Goal: Task Accomplishment & Management: Use online tool/utility

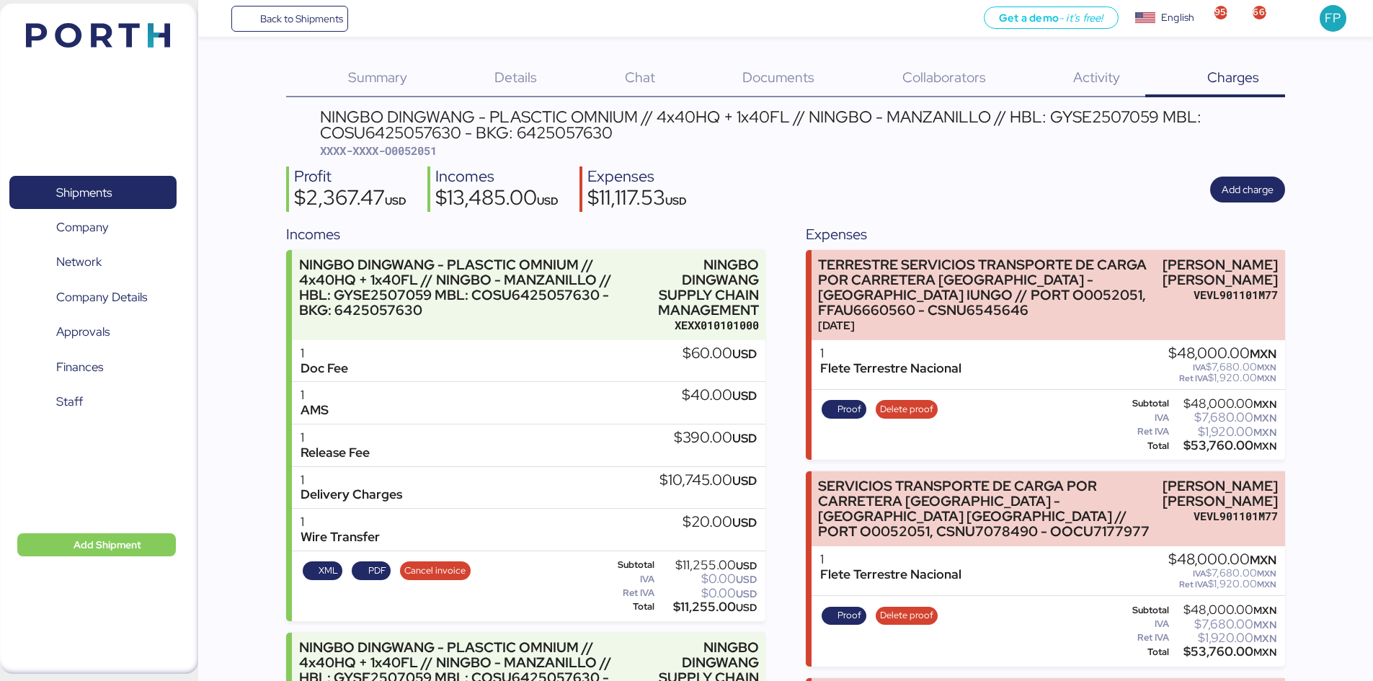
scroll to position [558, 0]
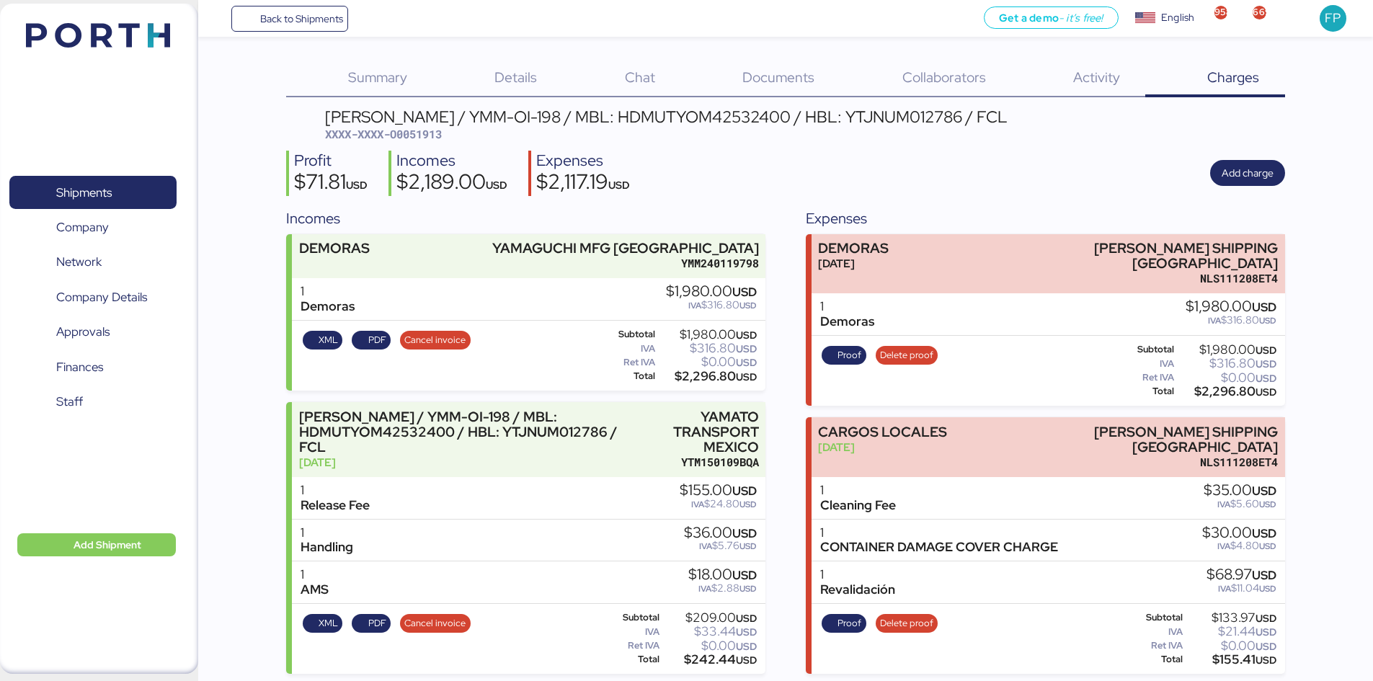
scroll to position [143, 0]
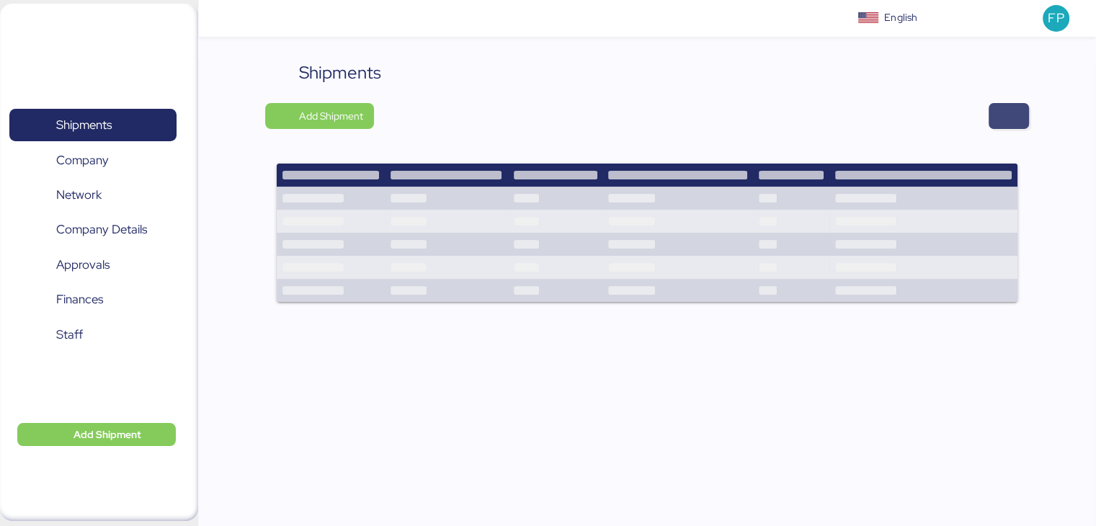
click at [997, 120] on span "button" at bounding box center [1009, 116] width 40 height 26
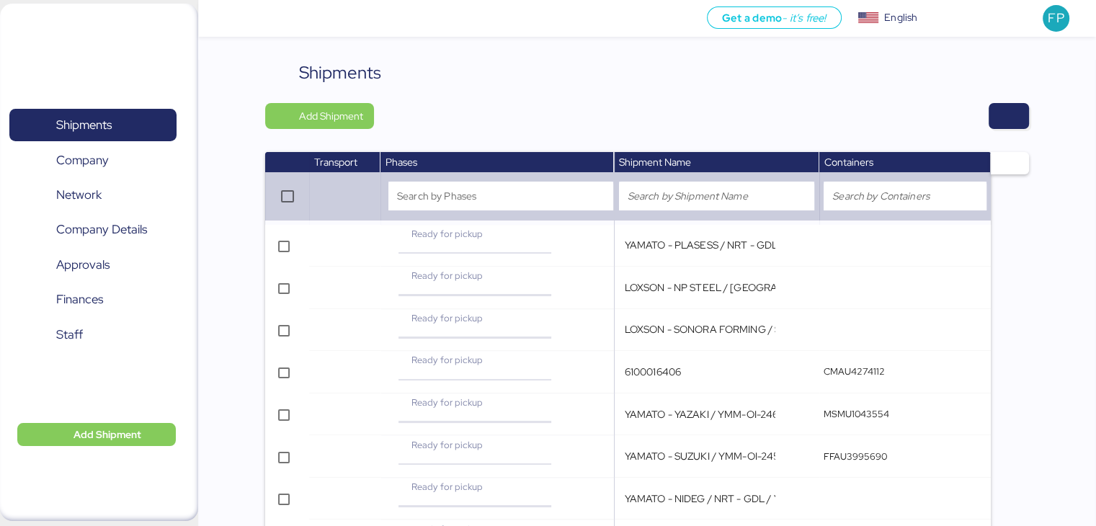
click at [1031, 117] on div "Shipments Add Shipment Transport Phases Shipment Name Containers Search by Phas…" at bounding box center [647, 388] width 898 height 657
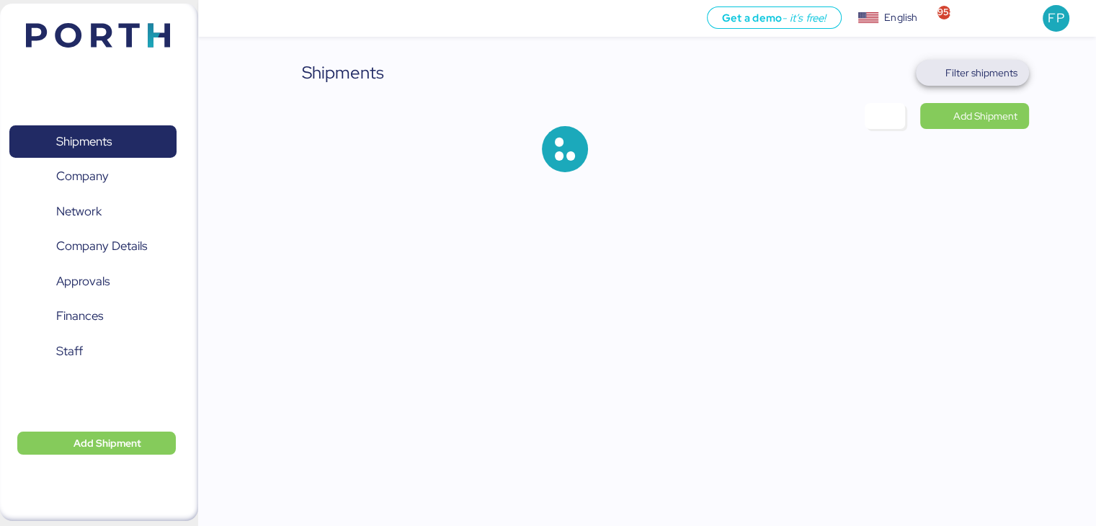
click at [1000, 63] on span "Filter shipments" at bounding box center [972, 73] width 90 height 20
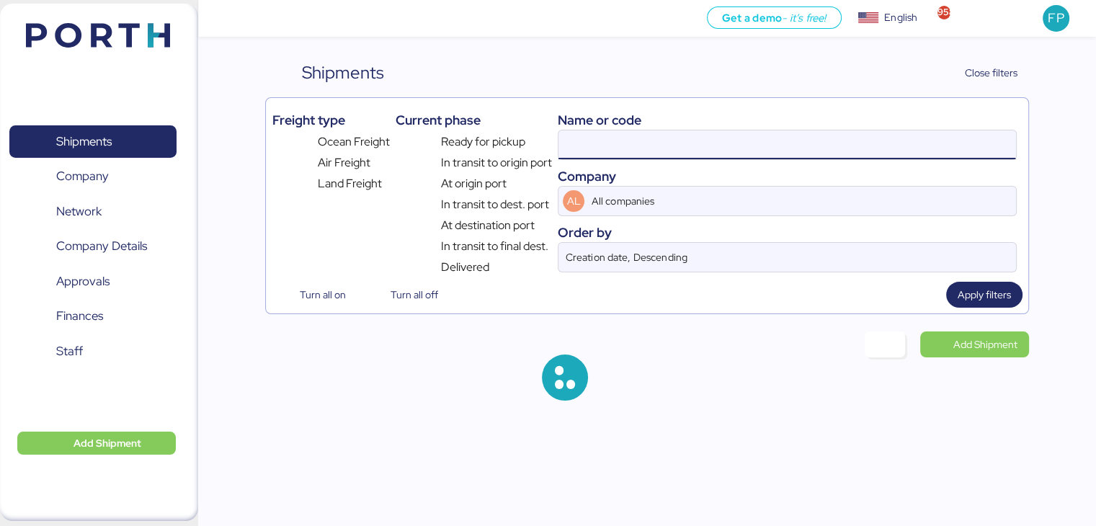
click at [589, 133] on input at bounding box center [786, 144] width 457 height 29
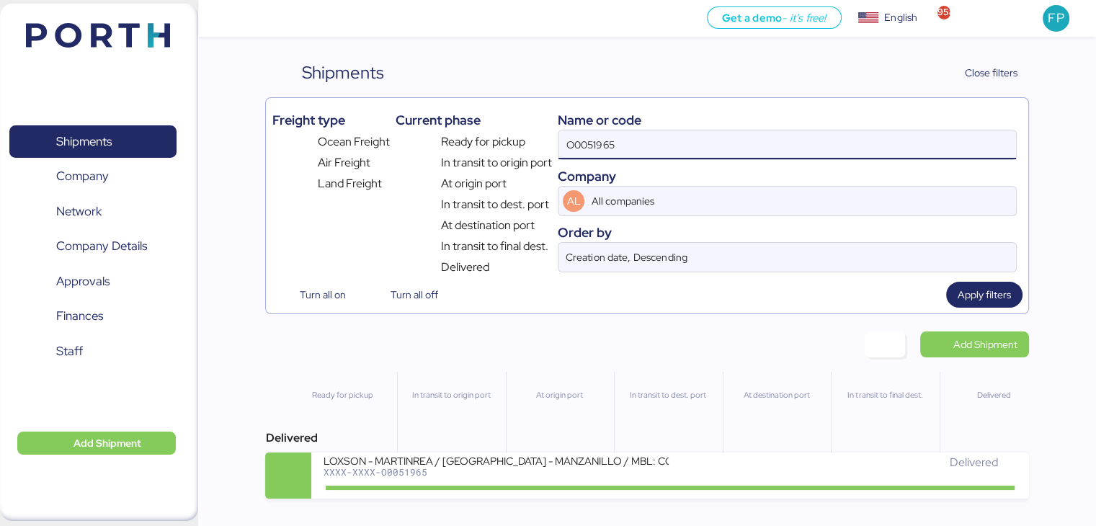
click at [589, 133] on input "O0051965" at bounding box center [786, 144] width 457 height 29
paste input "12"
type input "O0051912"
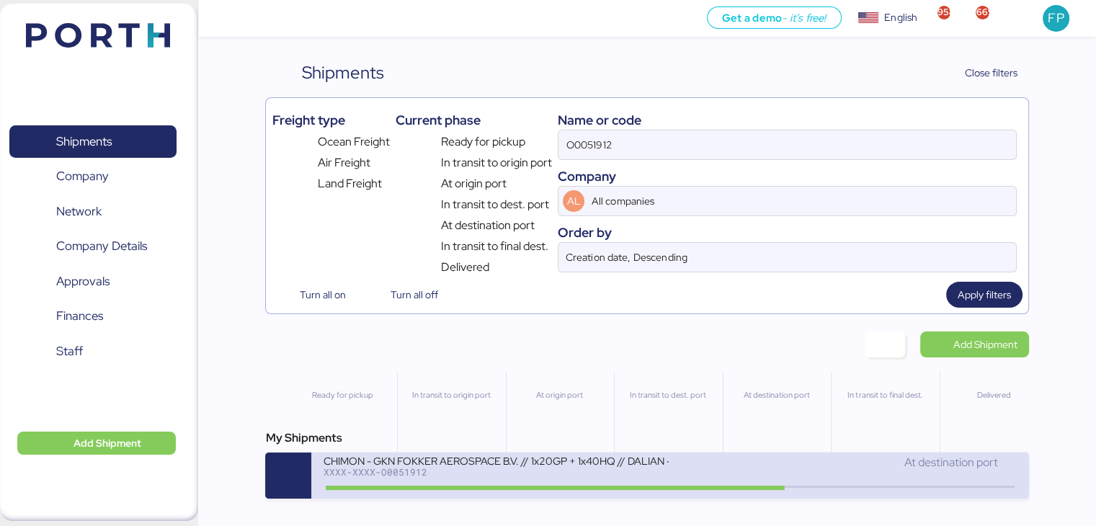
click at [628, 465] on div "CHIMON - GKN FOKKER AEROSPACE B.V. // 1x20GP + 1x40HQ // DALIAN - MANZANILLO //…" at bounding box center [496, 460] width 346 height 12
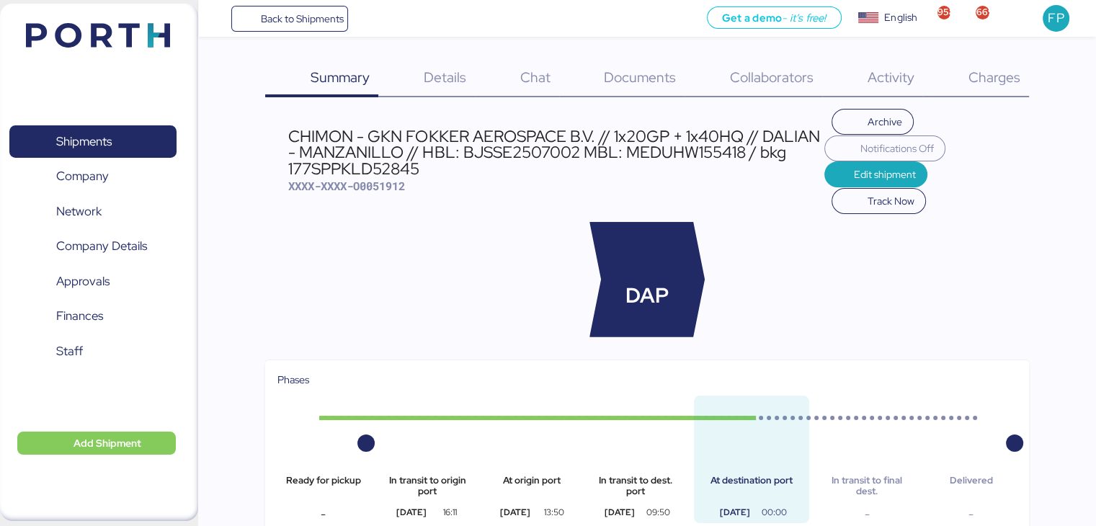
click at [984, 79] on span "Charges" at bounding box center [994, 77] width 52 height 19
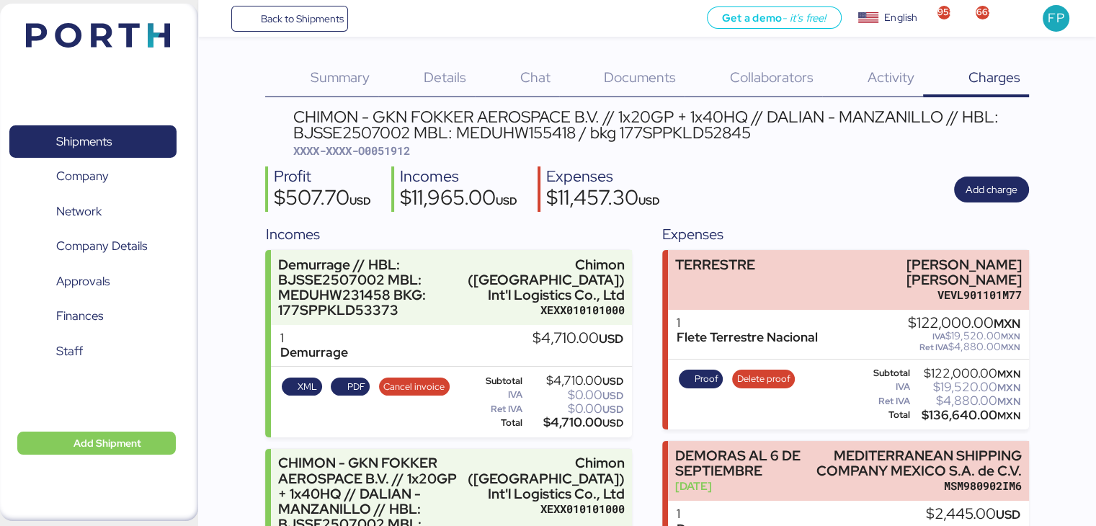
click at [396, 152] on span "XXXX-XXXX-O0051912" at bounding box center [351, 150] width 117 height 14
click at [396, 151] on span "XXXX-XXXX-O0051912" at bounding box center [351, 150] width 117 height 14
copy span "O0051912"
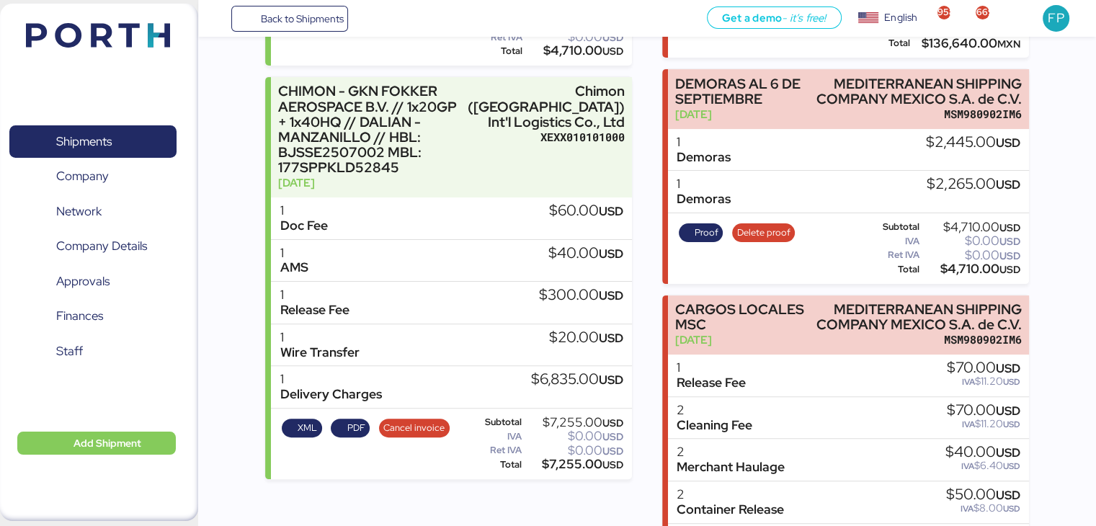
scroll to position [144, 0]
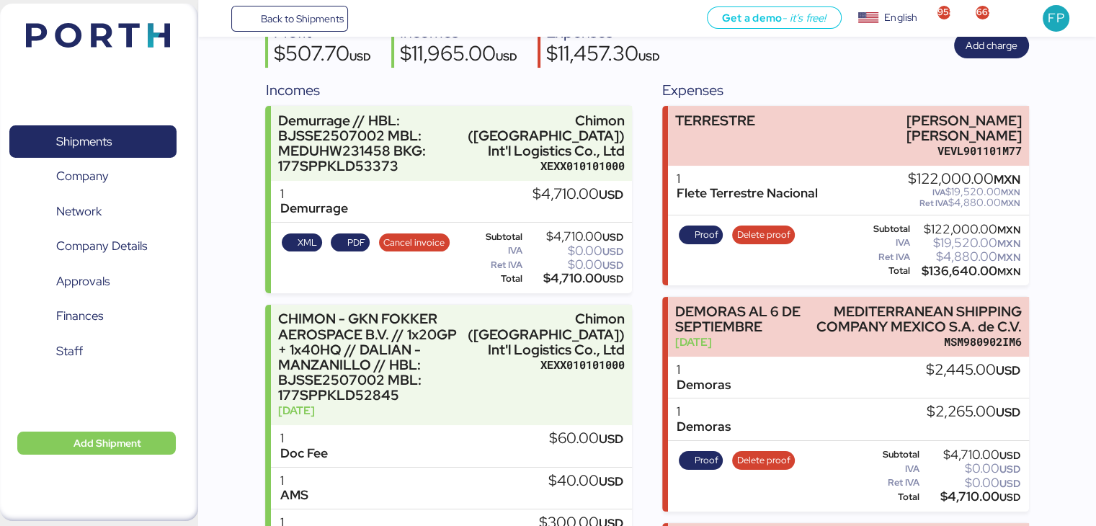
click at [571, 293] on div "XML PDF Cancel invoice Subtotal $4,710.00 USD IVA $0.00 USD Ret IVA $0.00 USD T…" at bounding box center [451, 258] width 360 height 71
click at [571, 284] on div "$4,710.00 USD" at bounding box center [574, 278] width 98 height 11
copy div "4,710.00"
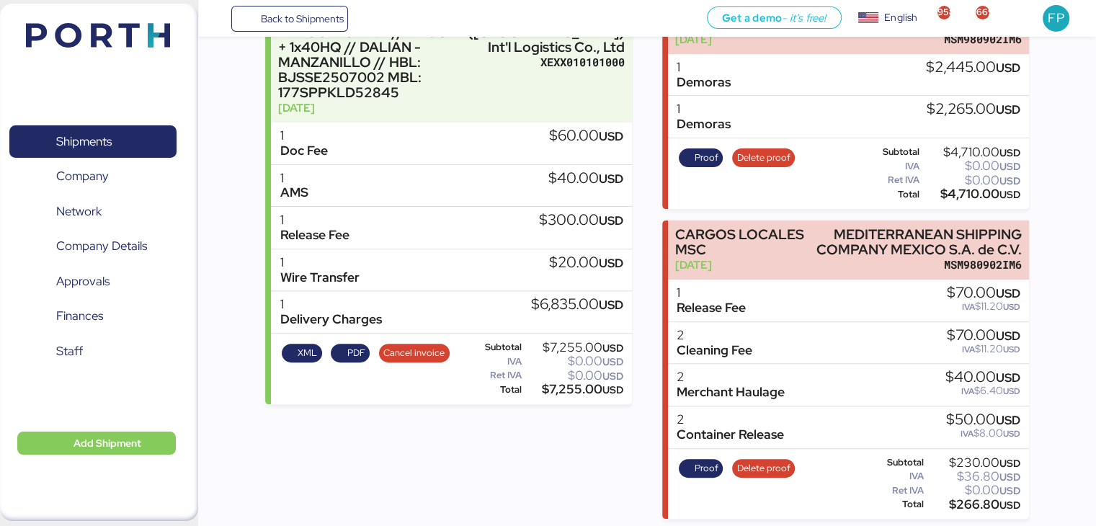
scroll to position [159, 0]
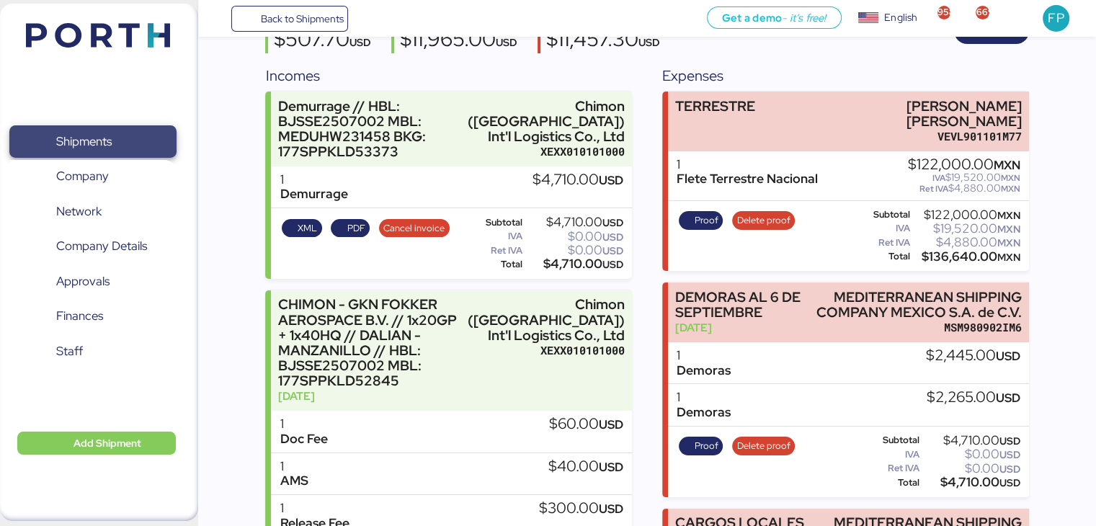
click at [100, 142] on span "Shipments" at bounding box center [83, 141] width 55 height 21
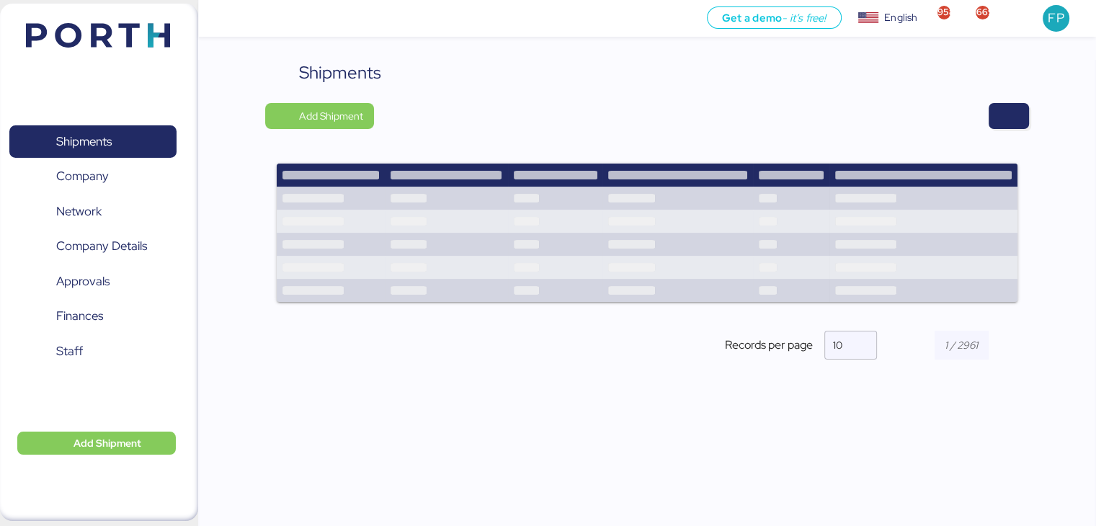
click at [1020, 129] on div "Shipments Add Shipment Records per page 10" at bounding box center [646, 222] width 763 height 324
click at [1022, 119] on span "button" at bounding box center [1009, 116] width 40 height 26
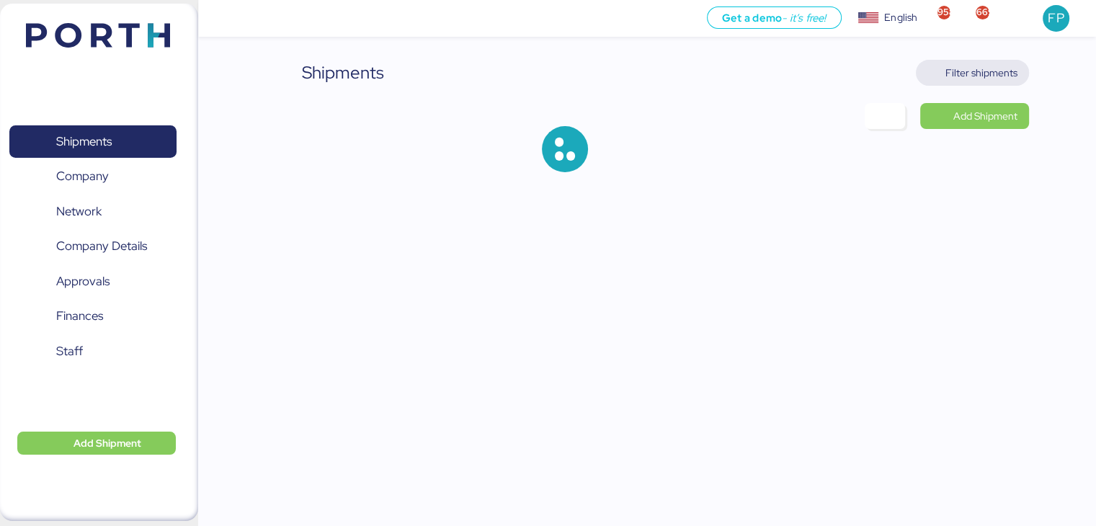
click at [984, 79] on span "Filter shipments" at bounding box center [981, 72] width 72 height 17
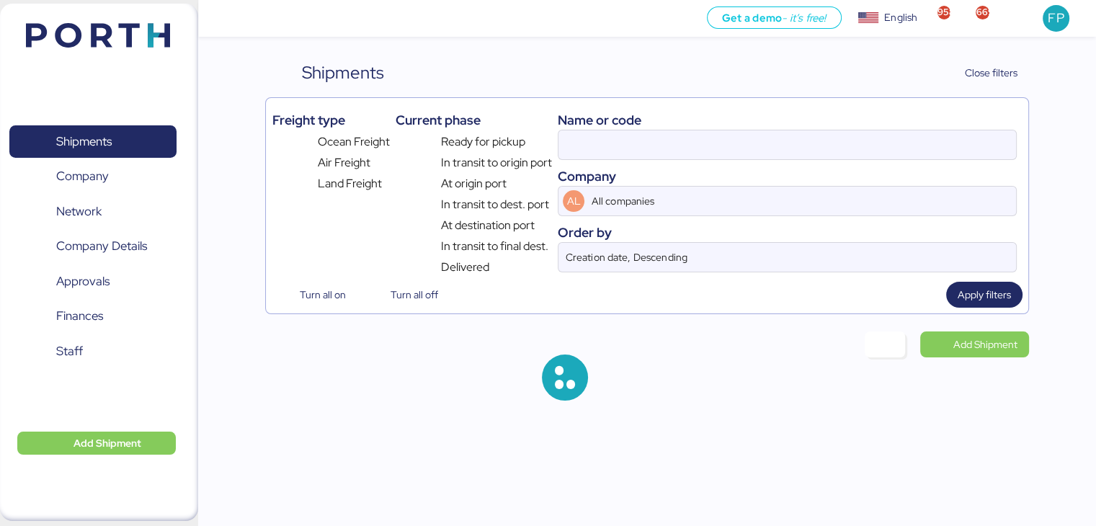
click at [591, 127] on div "Name or code" at bounding box center [787, 119] width 458 height 19
click at [589, 145] on input at bounding box center [786, 144] width 457 height 29
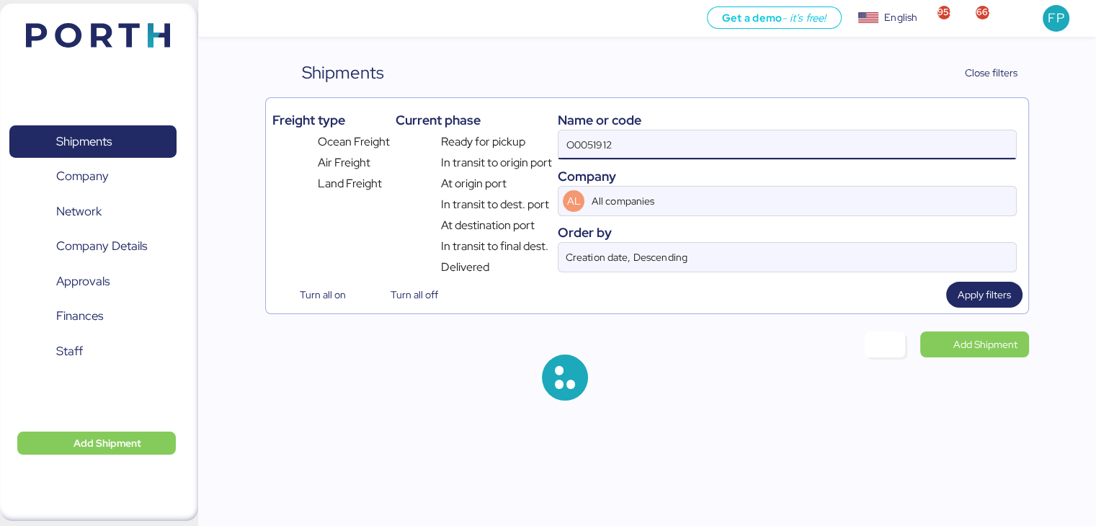
click at [589, 145] on input "O0051912" at bounding box center [786, 144] width 457 height 29
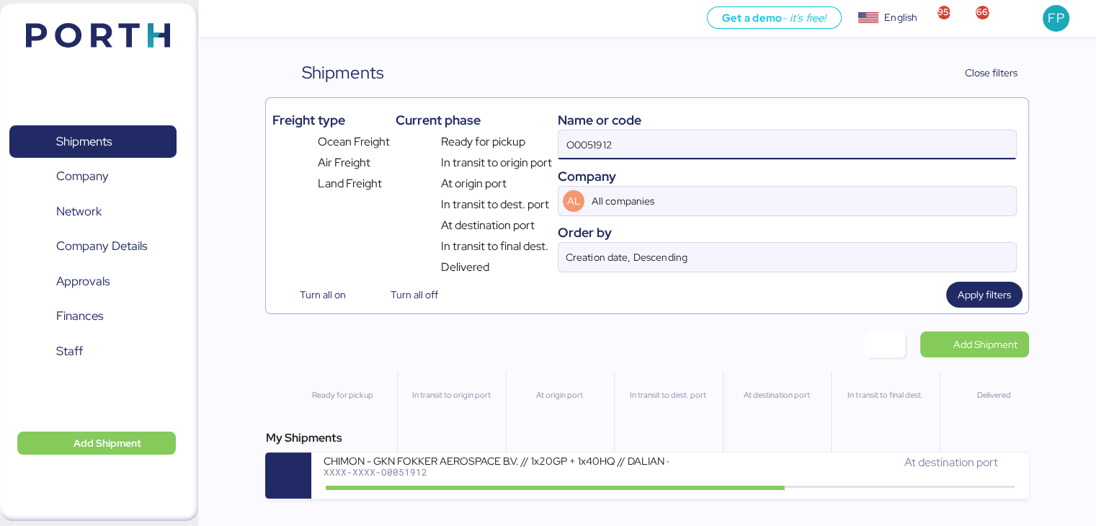
click at [590, 145] on input "O0051912" at bounding box center [786, 144] width 457 height 29
paste input "2"
type input "O0051922"
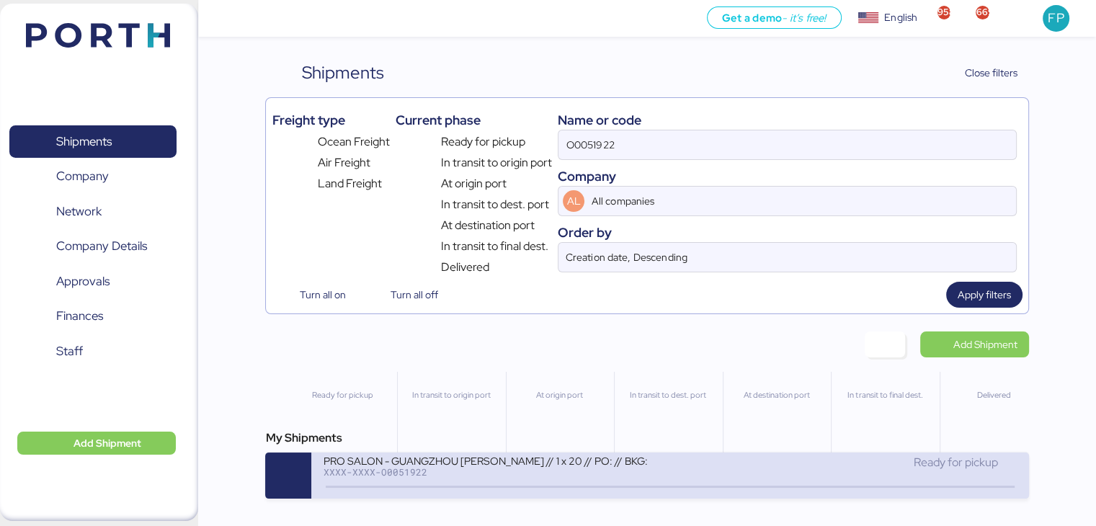
click at [666, 465] on div "PRO SALON - GUANGZHOU ZHUJI YIHENG // 1 x 20 // PO: // BKG:" at bounding box center [496, 460] width 346 height 12
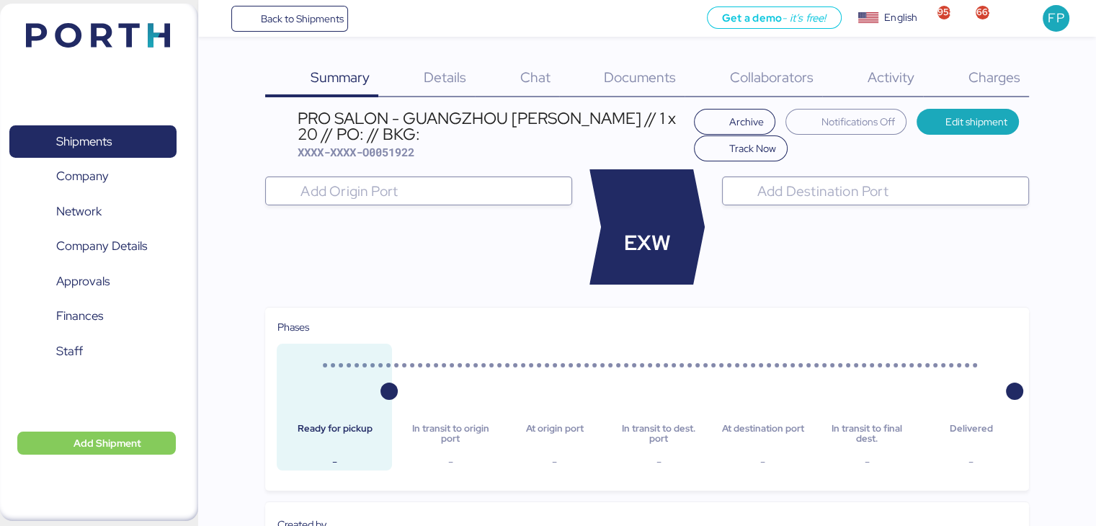
click at [997, 95] on div "Charges 0" at bounding box center [976, 78] width 106 height 37
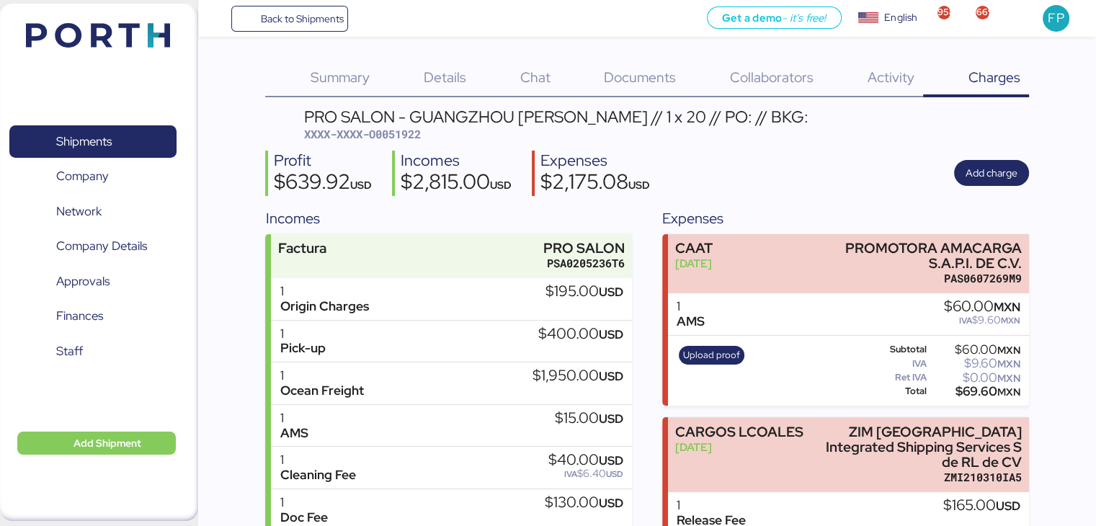
click at [395, 130] on span "XXXX-XXXX-O0051922" at bounding box center [362, 134] width 117 height 14
copy span "O0051922"
click at [136, 138] on span "Shipments" at bounding box center [92, 141] width 155 height 21
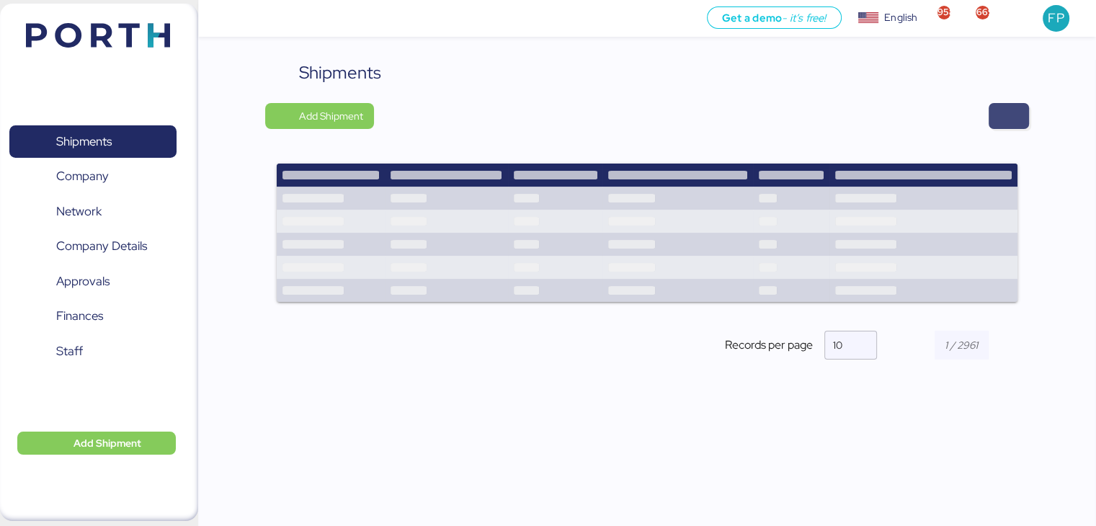
click at [1000, 112] on span "button" at bounding box center [1008, 116] width 17 height 20
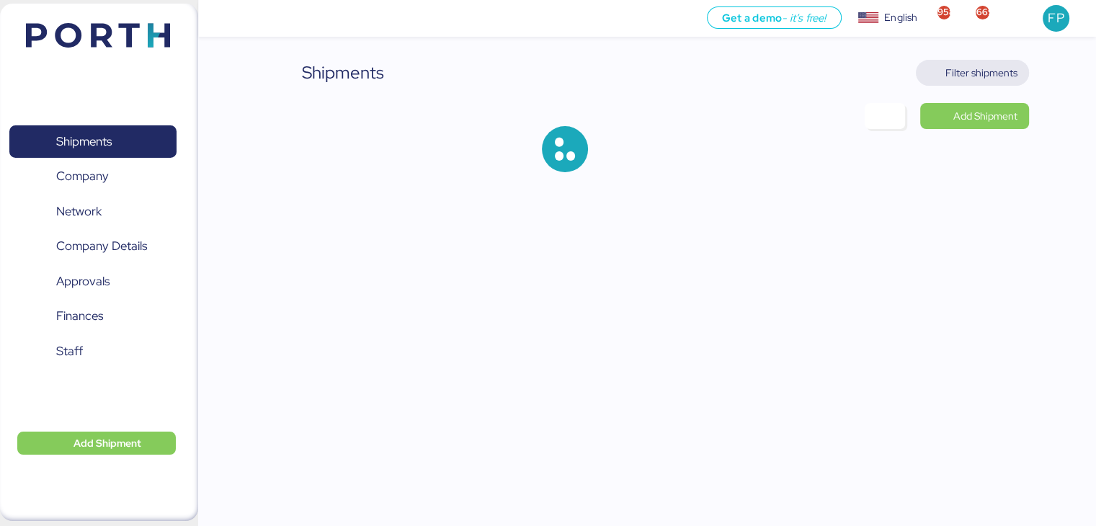
click at [993, 67] on span "Filter shipments" at bounding box center [981, 72] width 72 height 17
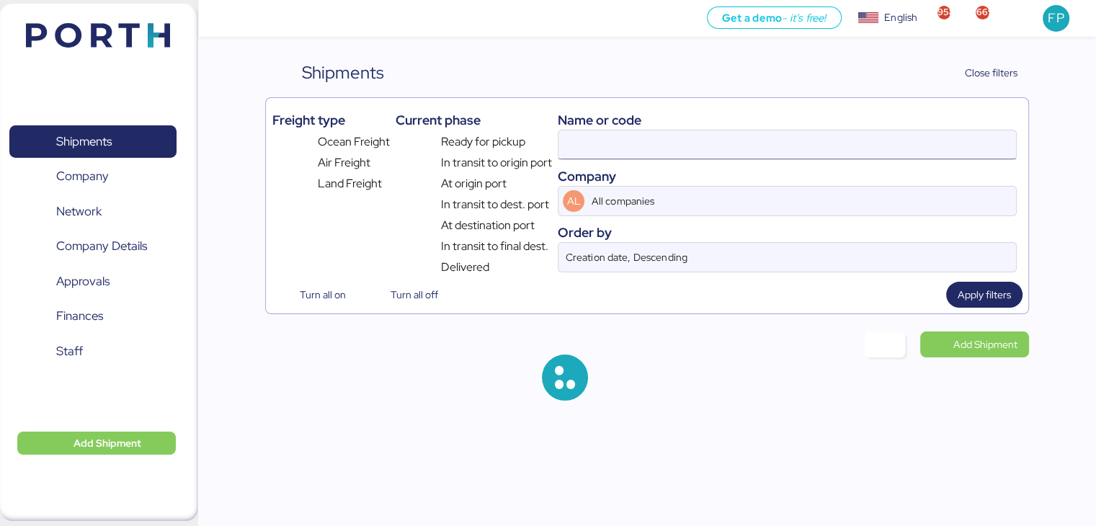
click at [593, 139] on input at bounding box center [786, 144] width 457 height 29
click at [589, 136] on input at bounding box center [786, 144] width 457 height 29
click at [587, 138] on input at bounding box center [786, 144] width 457 height 29
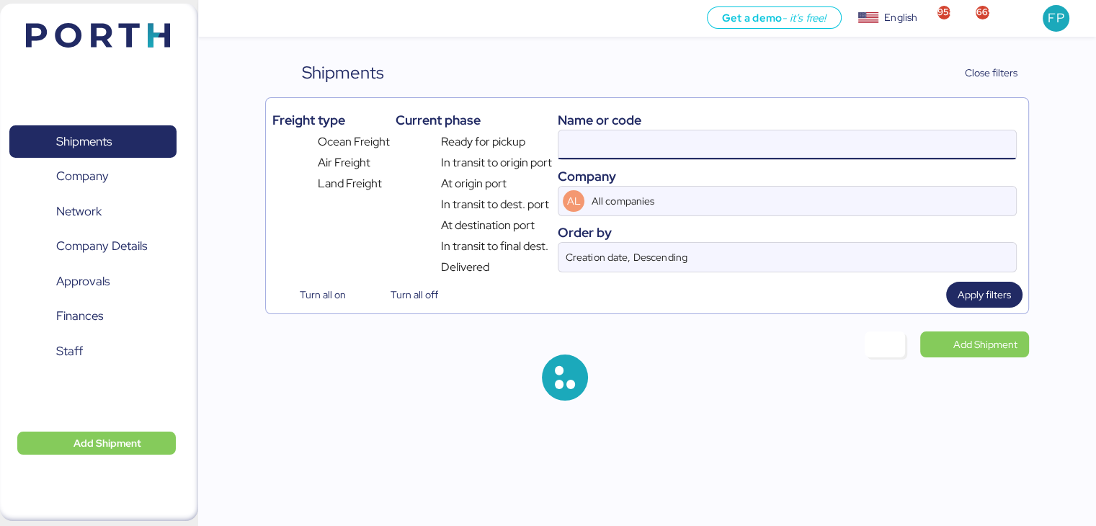
click at [587, 138] on input at bounding box center [786, 144] width 457 height 29
click at [588, 138] on input at bounding box center [786, 144] width 457 height 29
click at [589, 138] on input at bounding box center [786, 144] width 457 height 29
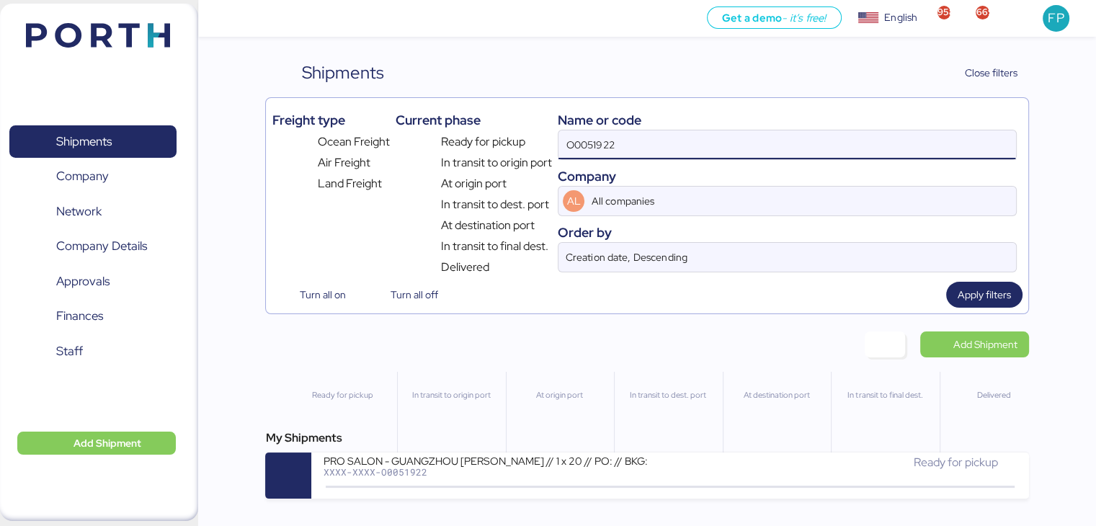
click at [591, 139] on input "O0051922" at bounding box center [786, 144] width 457 height 29
paste input "87"
type input "O0051987"
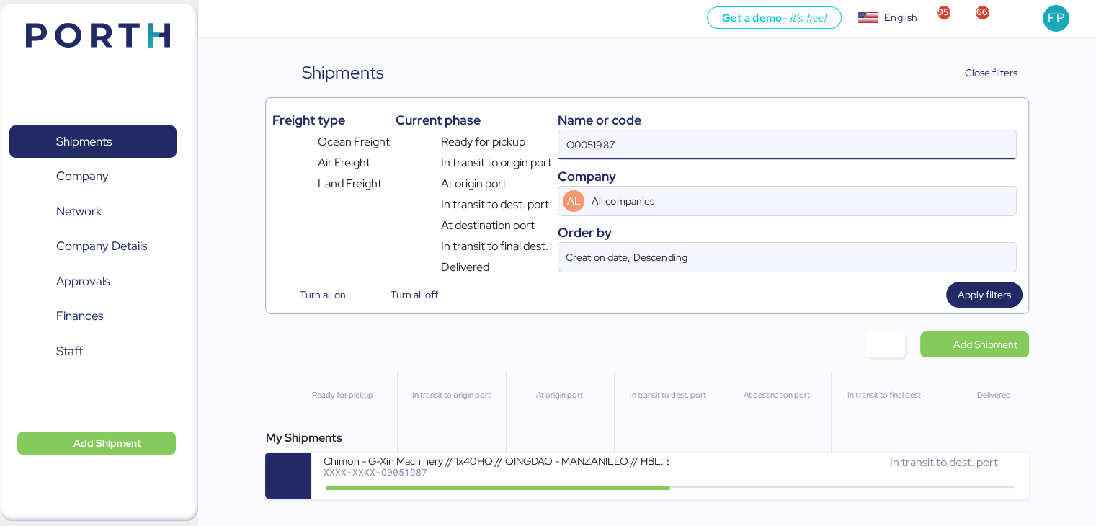
click at [586, 463] on div "Chimon - G-Xin Machinery // 1x40HQ // QINGDAO - MANZANILLO // HBL: BJSSE2507008…" at bounding box center [496, 460] width 346 height 12
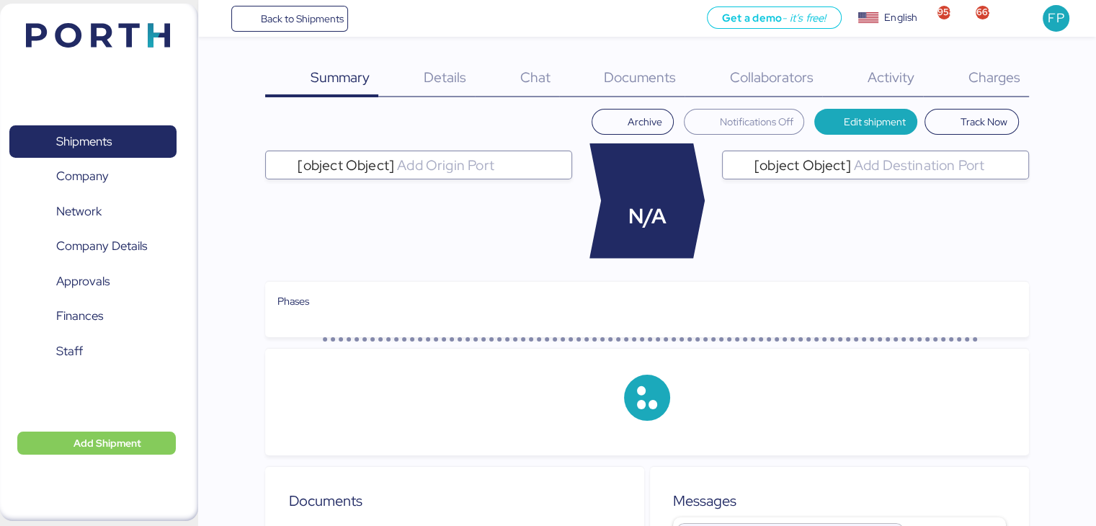
click at [989, 86] on div "Charges 0" at bounding box center [976, 78] width 106 height 37
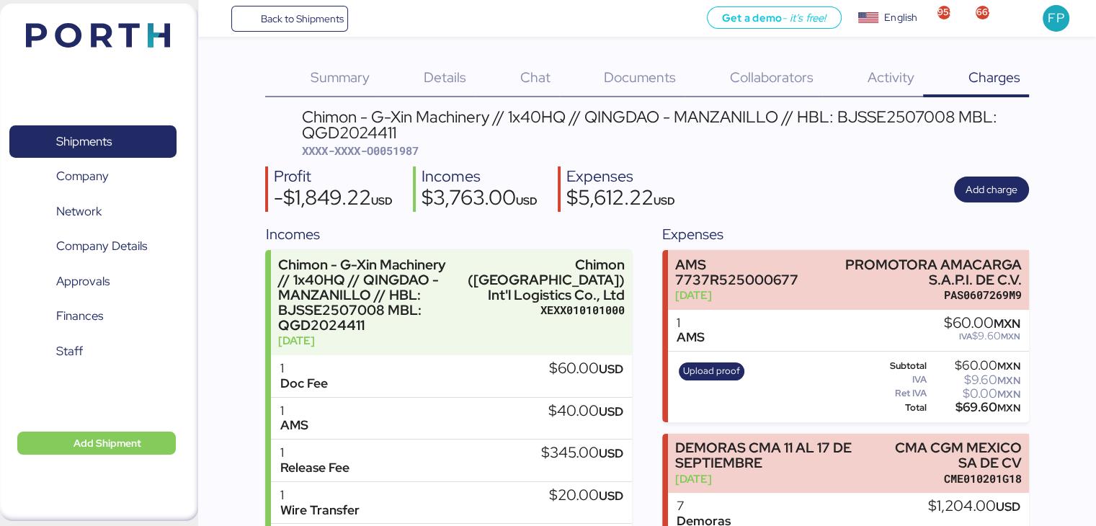
click at [399, 158] on div "Chimon - G-Xin Machinery // 1x40HQ // QINGDAO - MANZANILLO // HBL: BJSSE2507008…" at bounding box center [665, 134] width 727 height 50
copy span "O0051987"
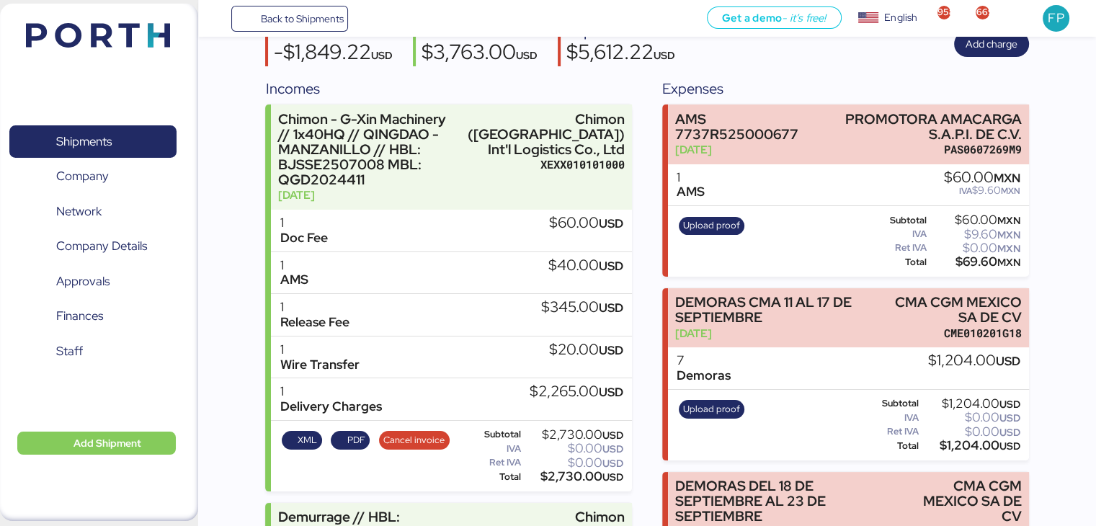
scroll to position [144, 0]
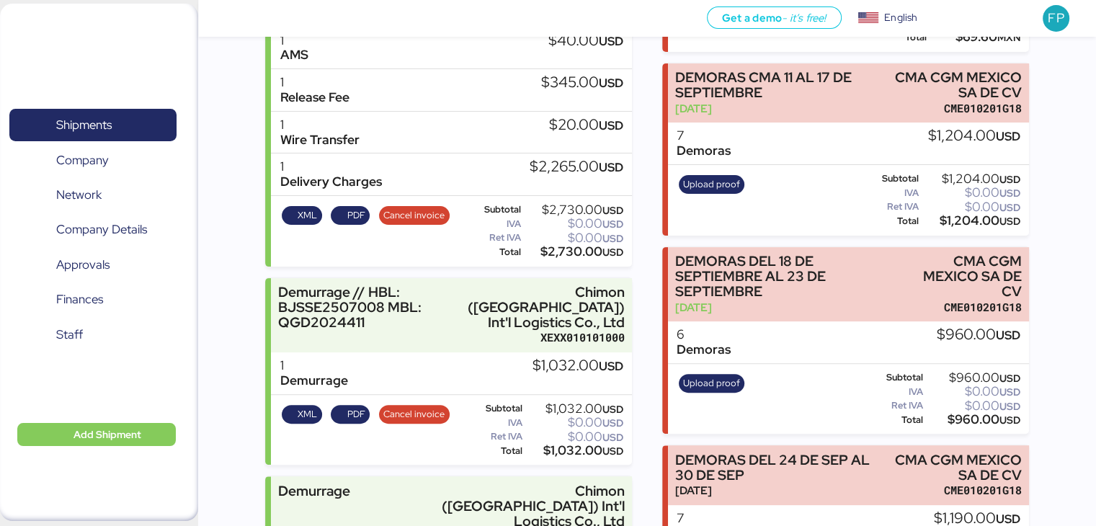
scroll to position [544, 0]
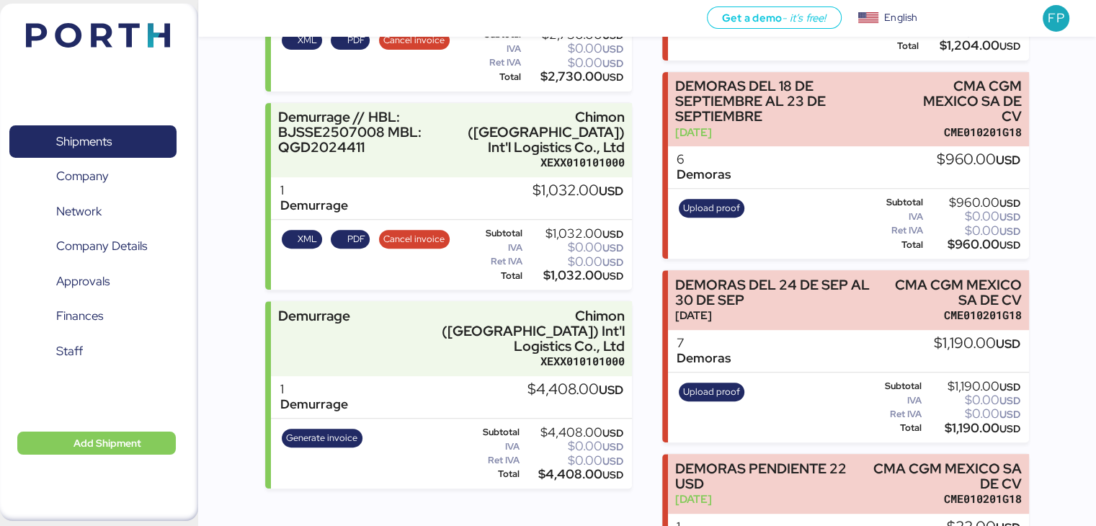
click at [570, 270] on div "$1,032.00 USD" at bounding box center [574, 275] width 98 height 11
click at [569, 270] on div "$1,032.00 USD" at bounding box center [574, 275] width 98 height 11
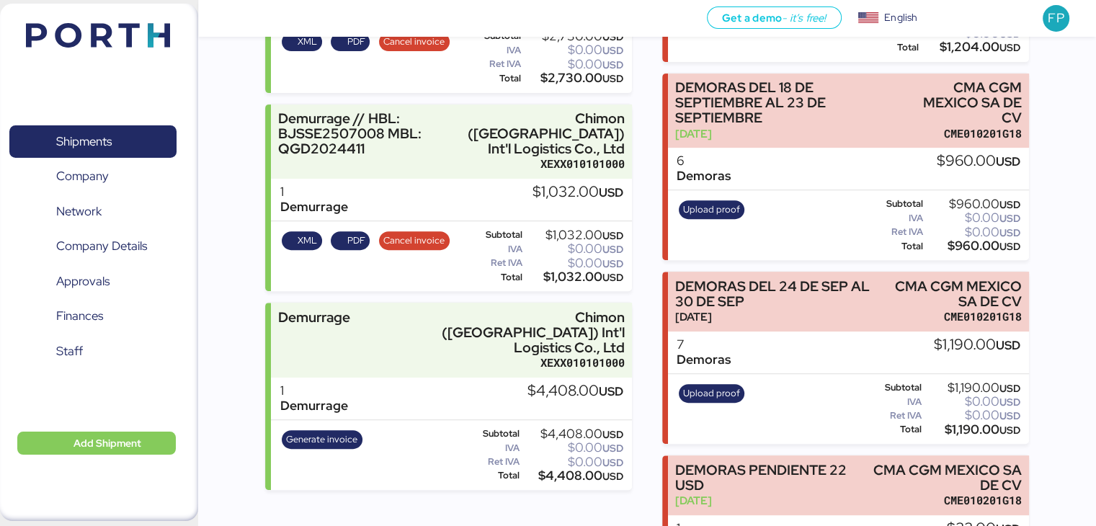
scroll to position [546, 0]
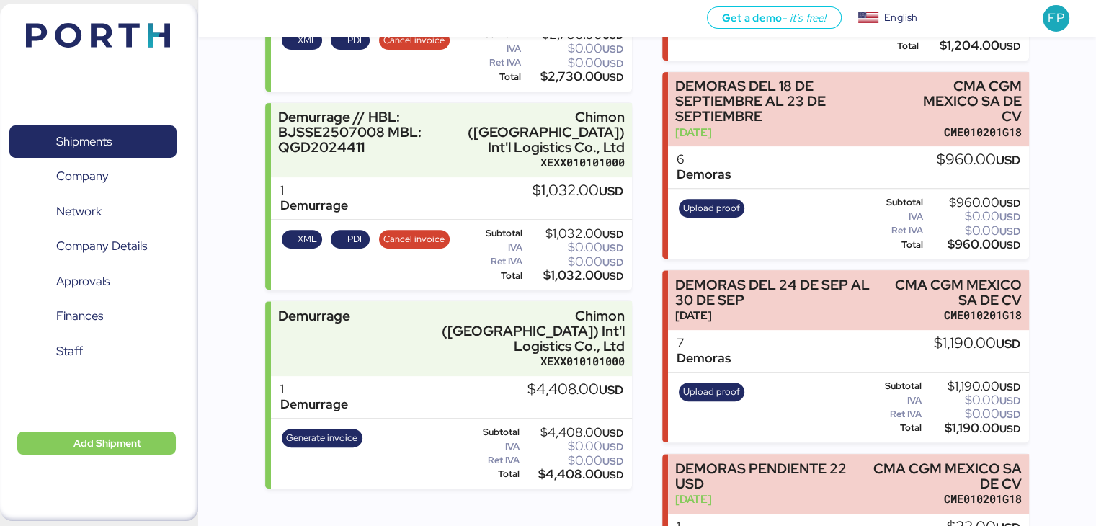
copy div "1,032.00"
click at [570, 469] on div "$4,408.00 USD" at bounding box center [572, 474] width 101 height 11
copy div "4,408.00"
click at [339, 424] on div "Generate invoice" at bounding box center [322, 453] width 90 height 59
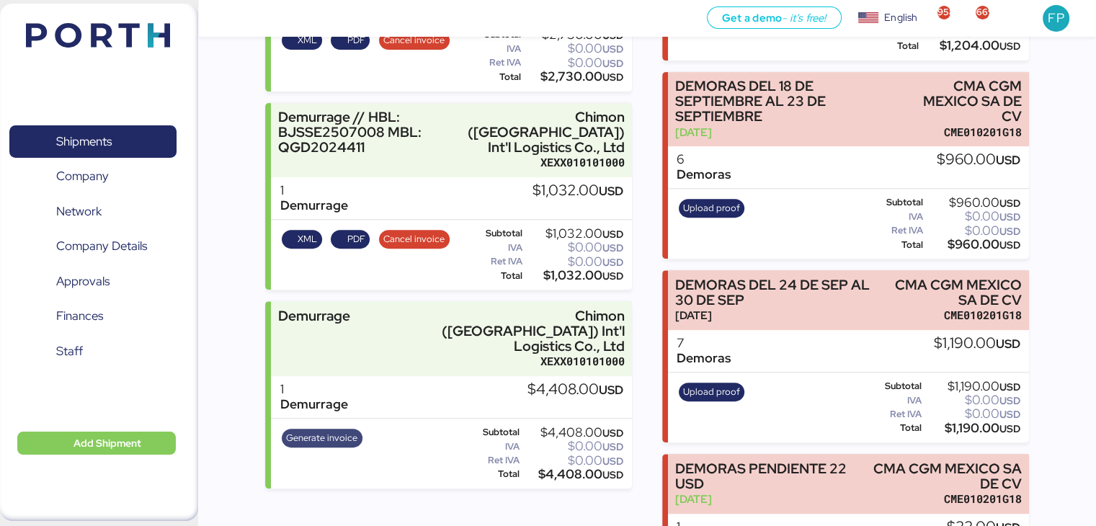
click at [317, 430] on span "Generate invoice" at bounding box center [321, 438] width 71 height 16
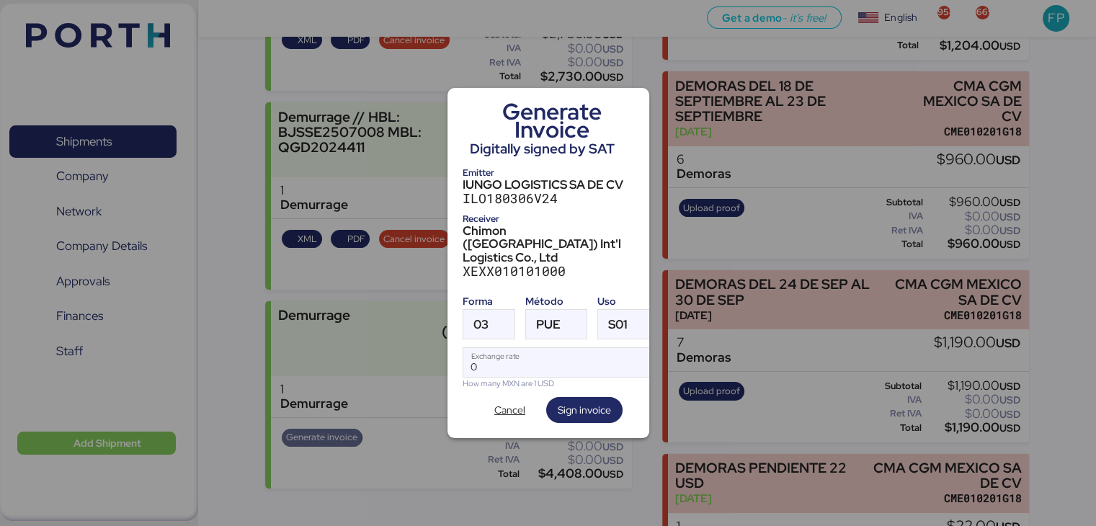
scroll to position [0, 0]
click at [499, 318] on div at bounding box center [502, 324] width 26 height 29
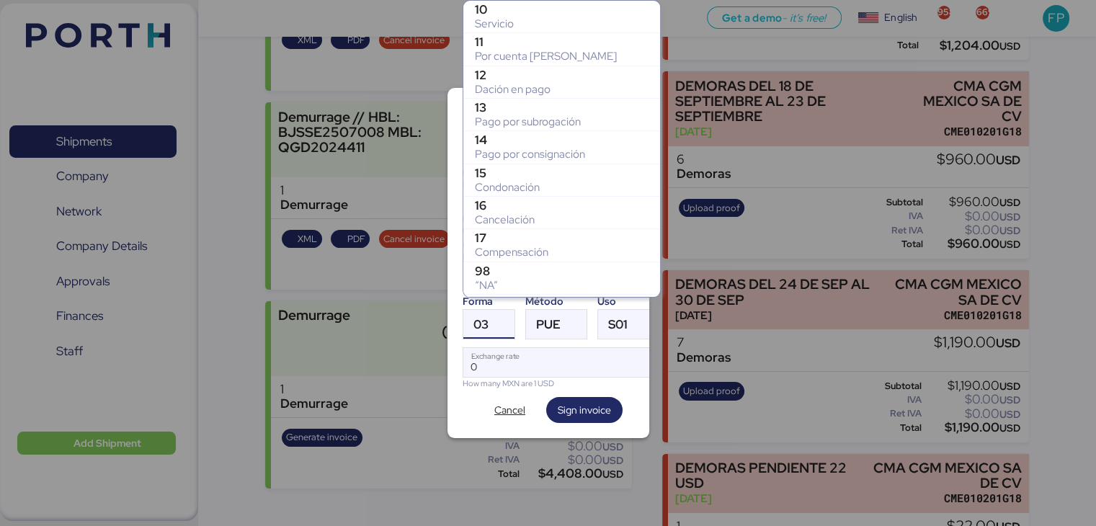
scroll to position [320, 0]
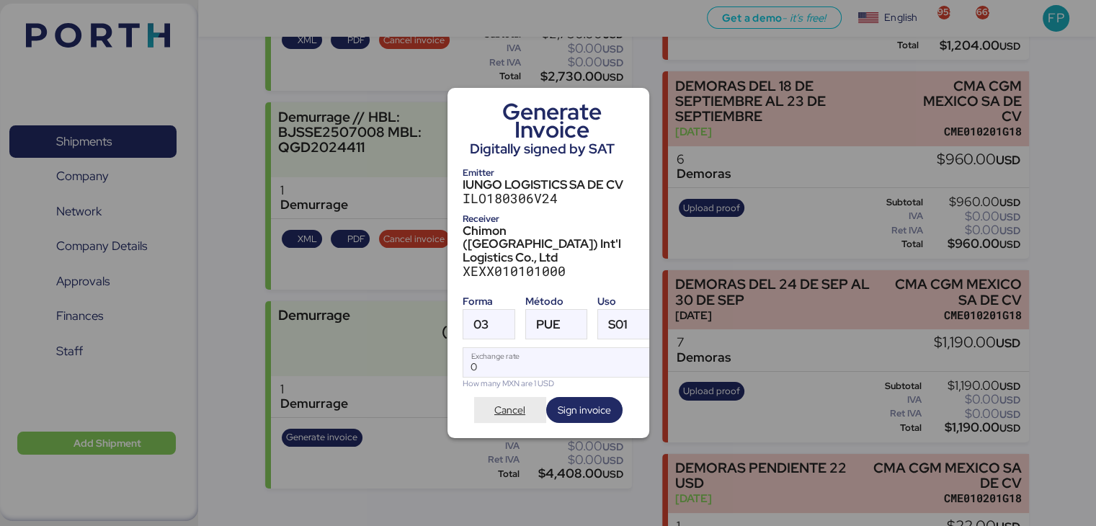
click at [521, 401] on span "Cancel" at bounding box center [509, 409] width 31 height 17
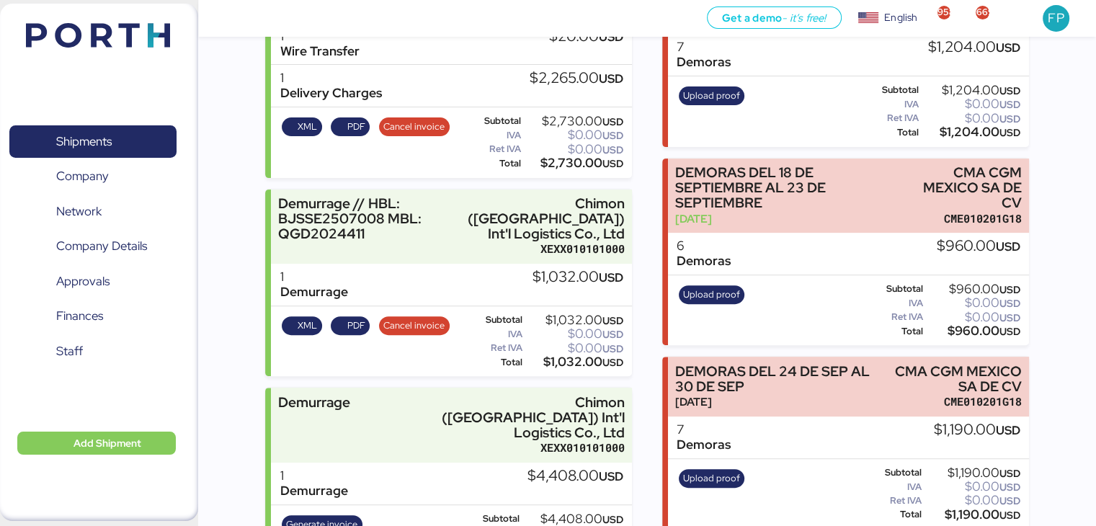
scroll to position [401, 0]
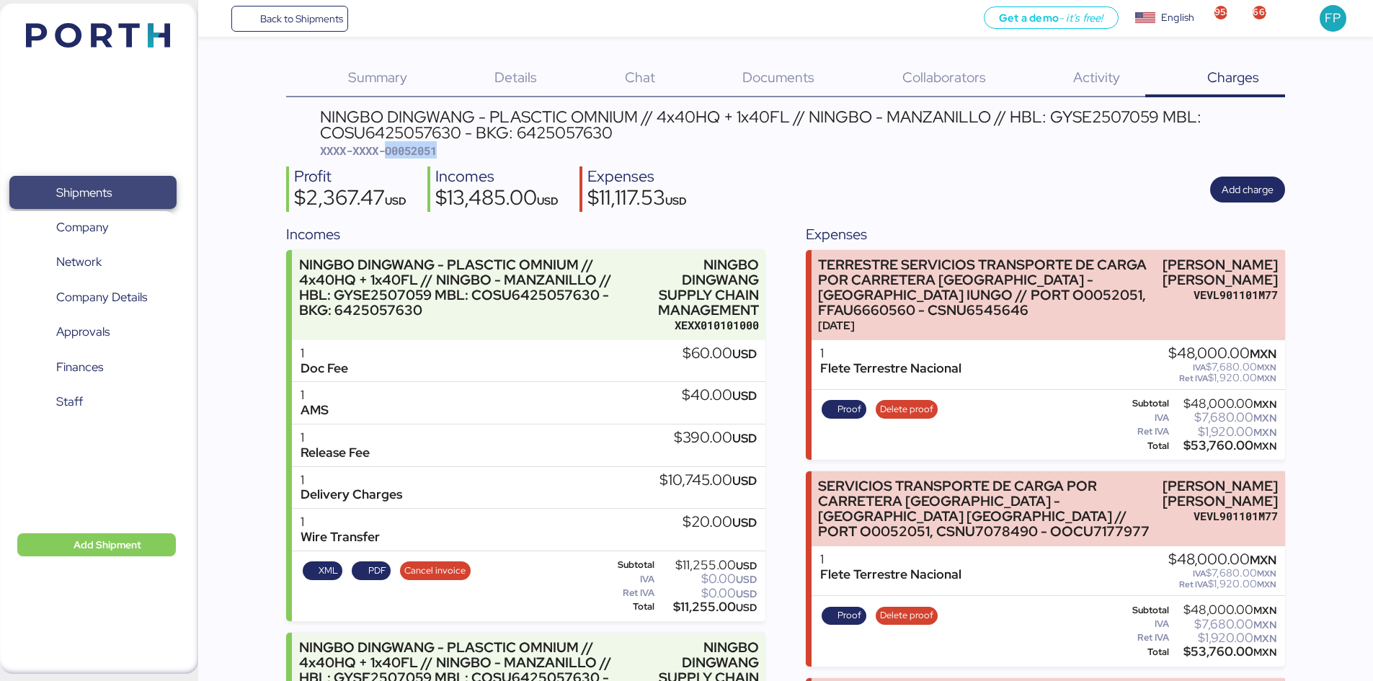
click at [121, 192] on span "Shipments" at bounding box center [92, 192] width 155 height 21
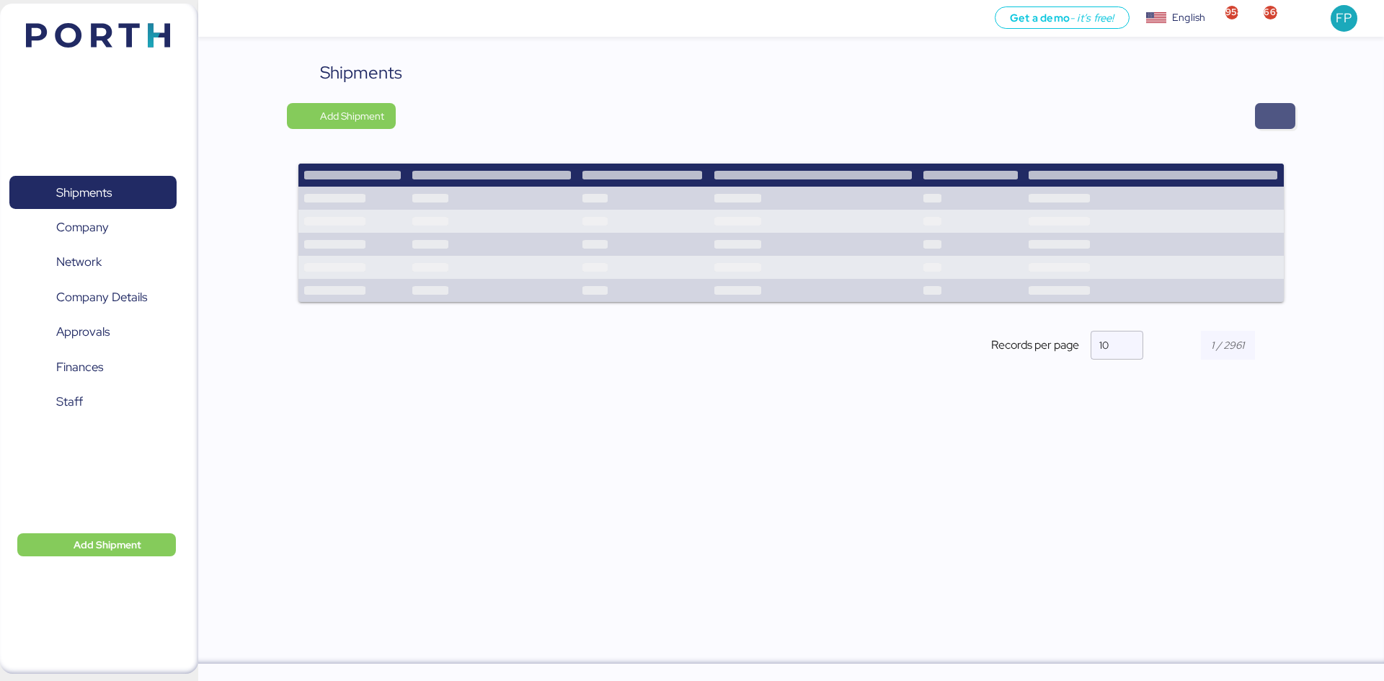
click at [1259, 120] on span "button" at bounding box center [1275, 116] width 40 height 26
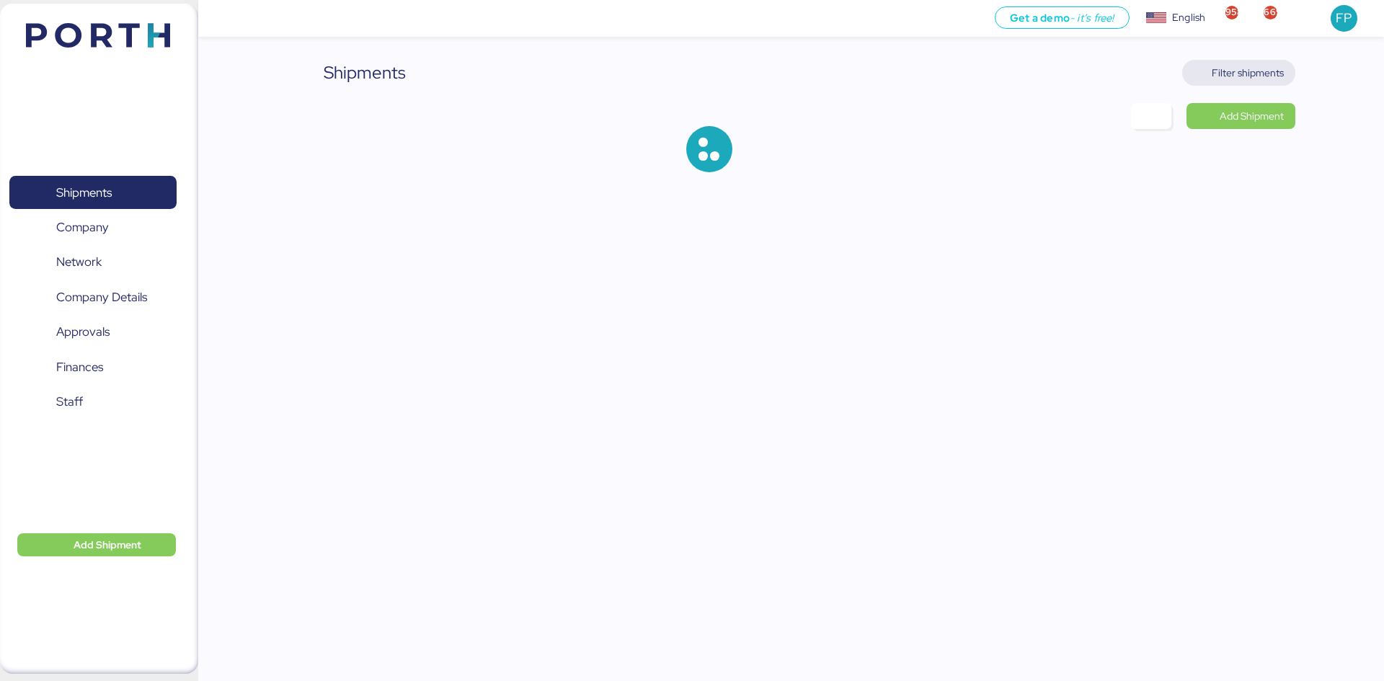
click at [1259, 66] on span "Filter shipments" at bounding box center [1247, 72] width 72 height 17
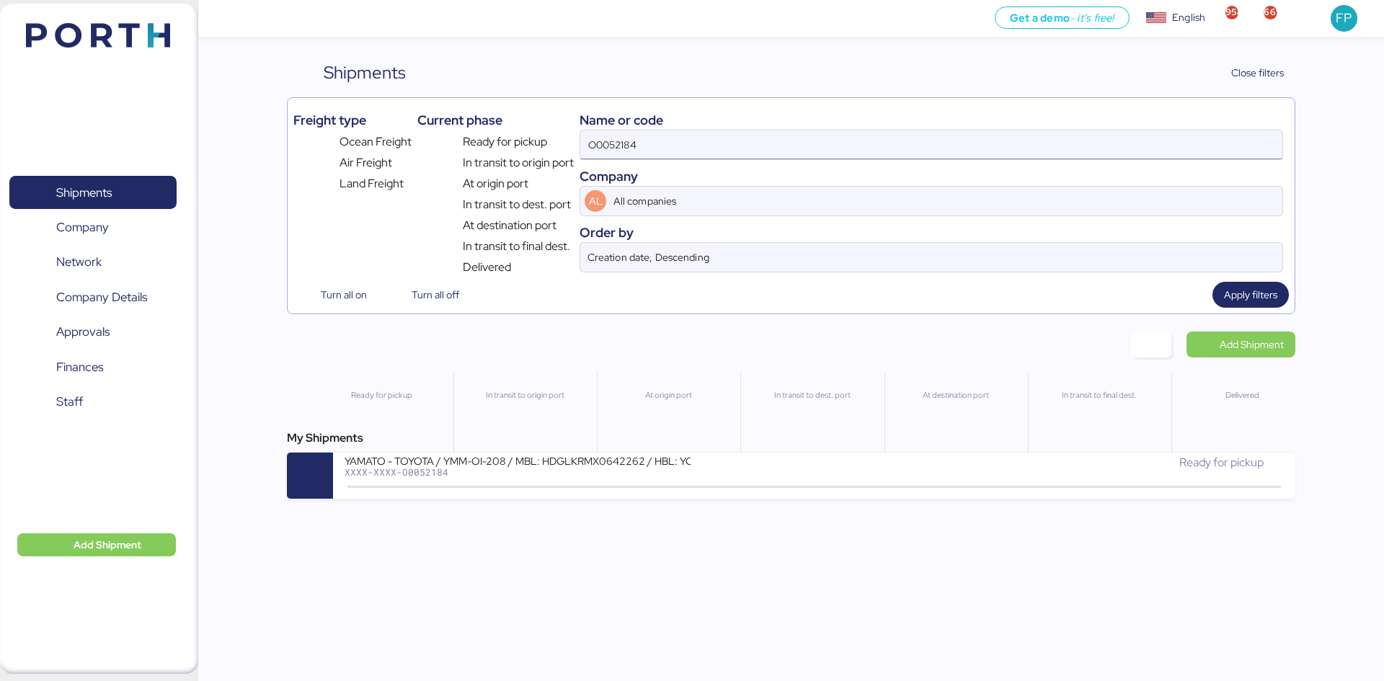
click at [622, 143] on input "O0052184" at bounding box center [931, 144] width 702 height 29
click at [623, 143] on input "O0052184" at bounding box center [931, 144] width 702 height 29
paste input "051"
type input "O0052051"
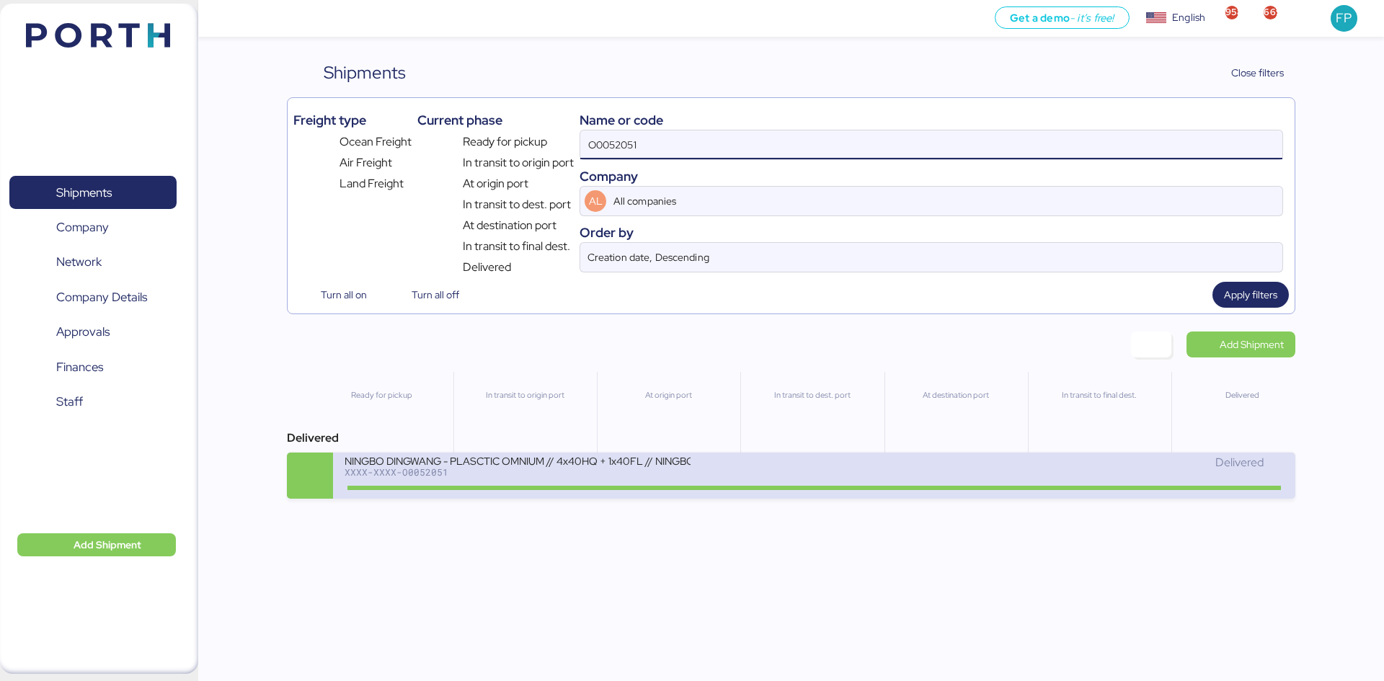
click at [578, 489] on div at bounding box center [813, 488] width 932 height 4
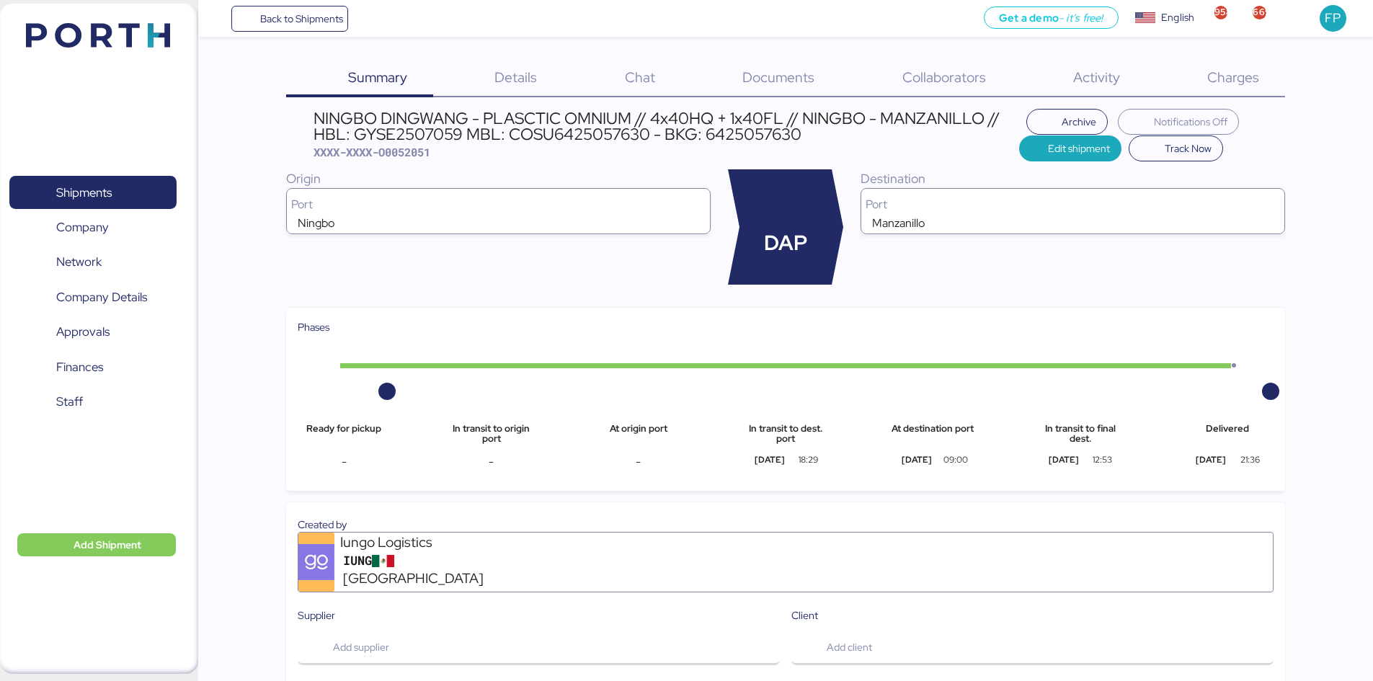
click at [1208, 82] on span "Charges" at bounding box center [1233, 77] width 52 height 19
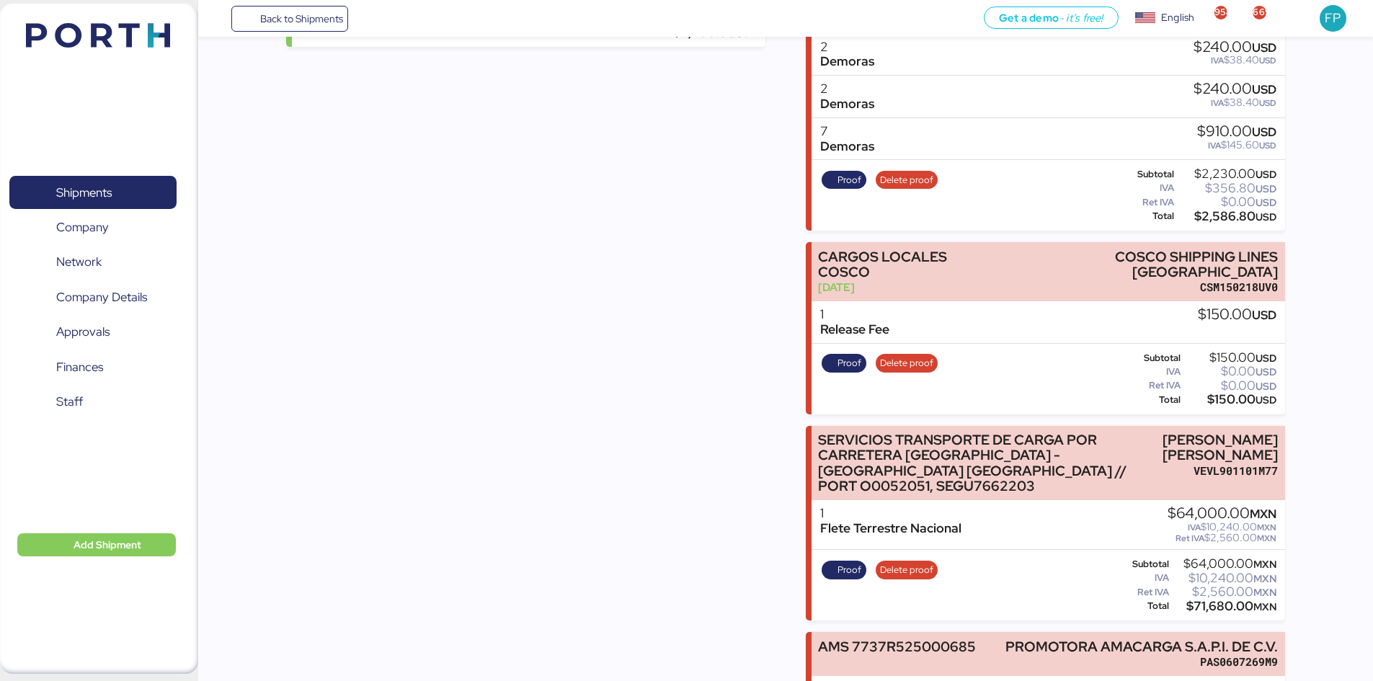
scroll to position [908, 0]
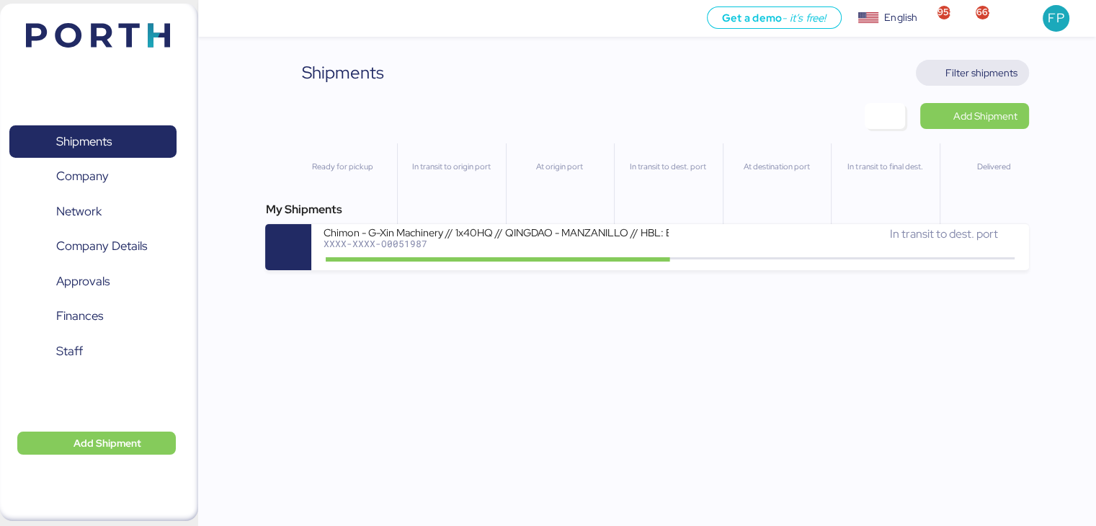
click at [987, 84] on span "Filter shipments" at bounding box center [972, 73] width 113 height 26
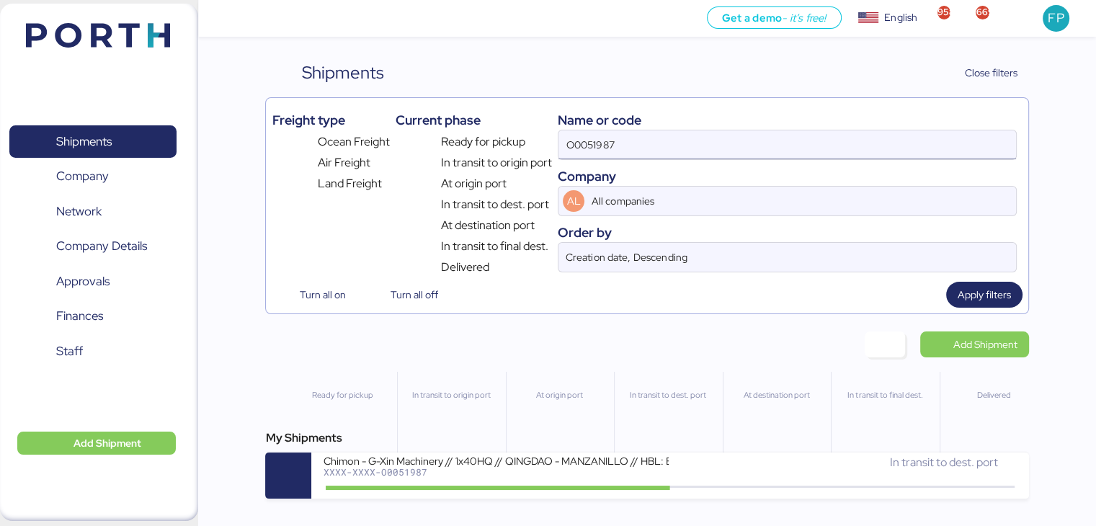
click at [590, 135] on input "O0051987" at bounding box center [786, 144] width 457 height 29
paste input "2184"
type input "O0052184"
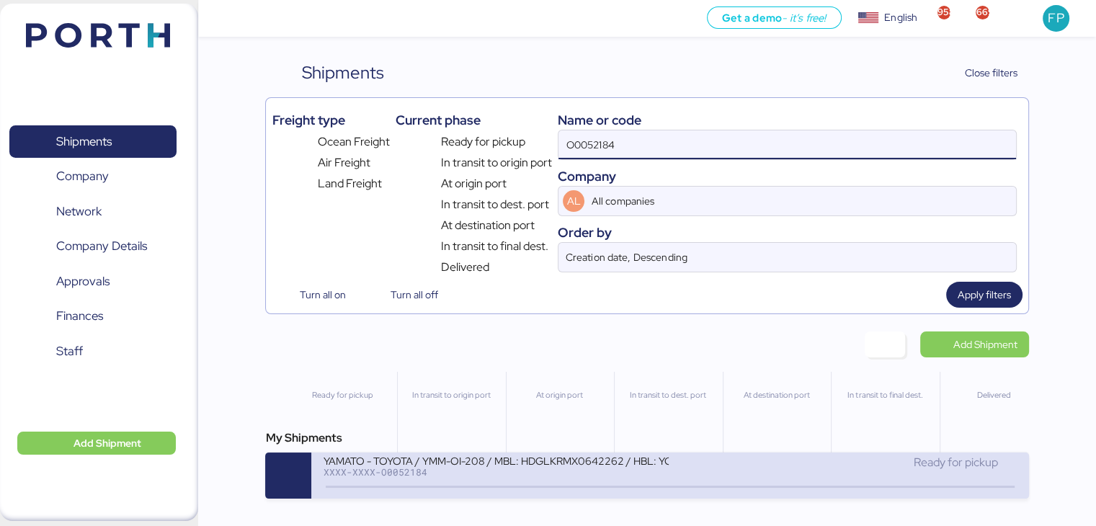
click at [481, 466] on div "YAMATO - TOYOTA / YMM-OI-208 / MBL: HDGLKRMX0642262 / HBL: YONGS2508026 / FCL" at bounding box center [496, 460] width 346 height 12
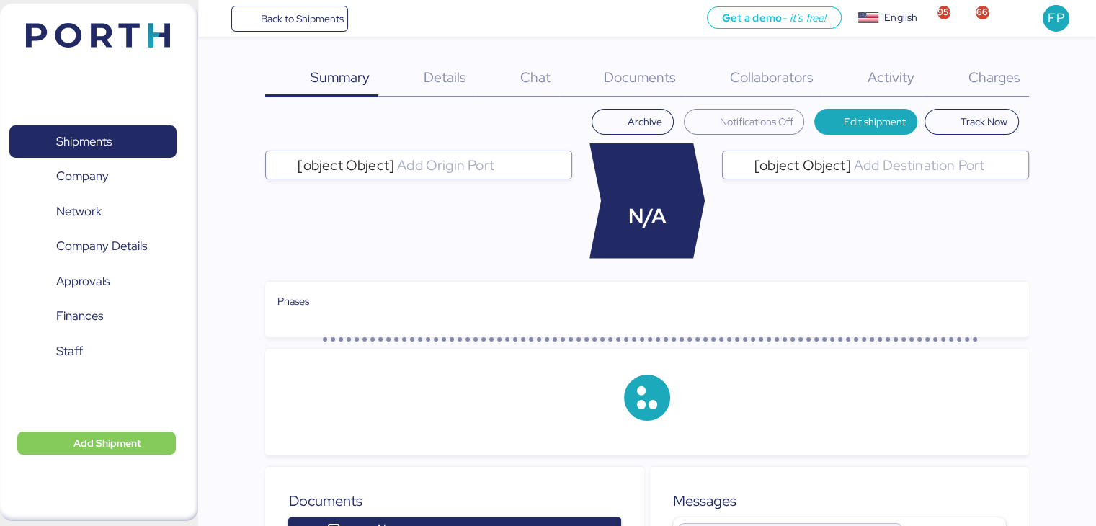
click at [992, 84] on span "Charges" at bounding box center [994, 77] width 52 height 19
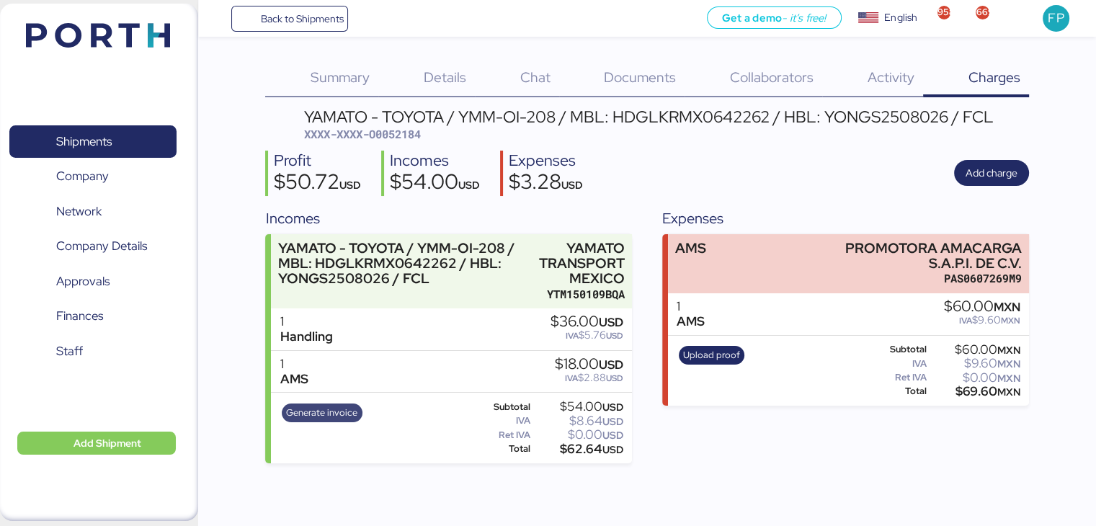
click at [329, 408] on span "Generate invoice" at bounding box center [321, 413] width 71 height 16
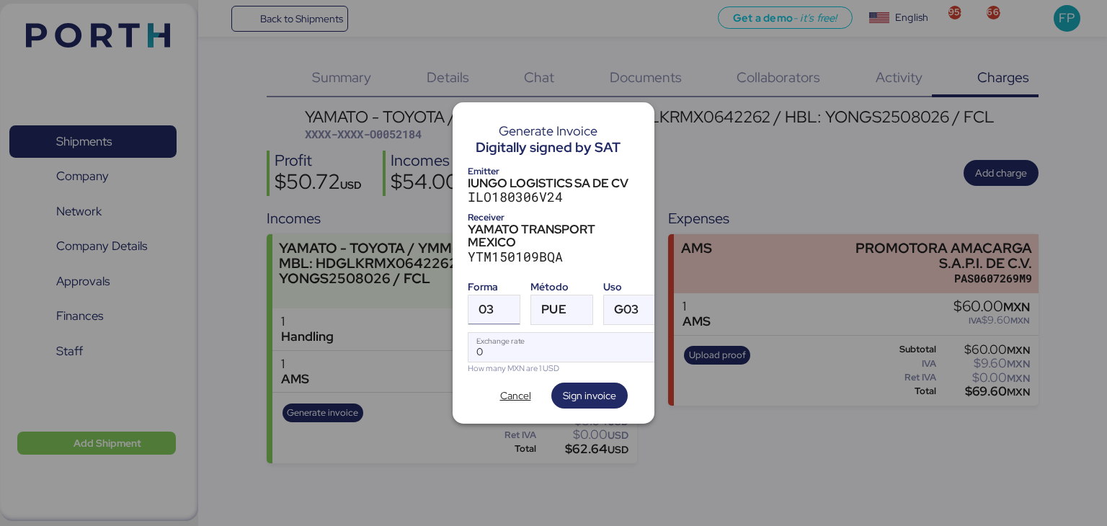
click at [490, 303] on span "03" at bounding box center [485, 309] width 15 height 12
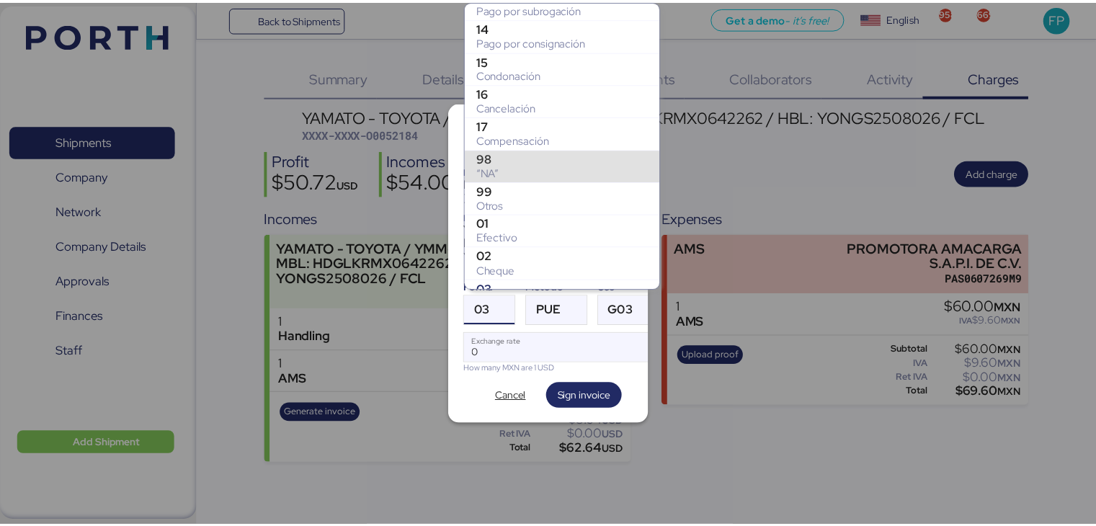
scroll to position [112, 0]
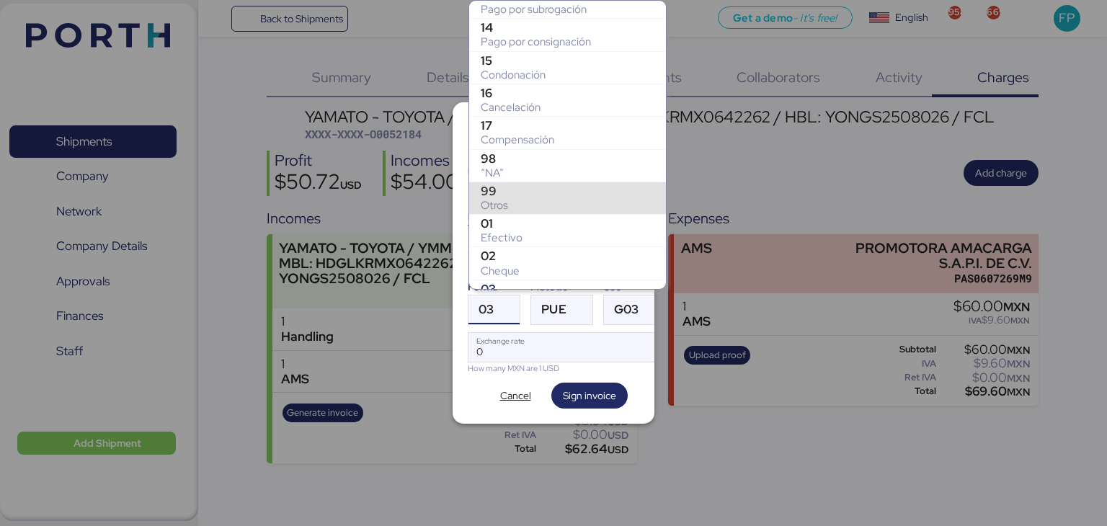
click at [525, 196] on div "99" at bounding box center [568, 191] width 174 height 14
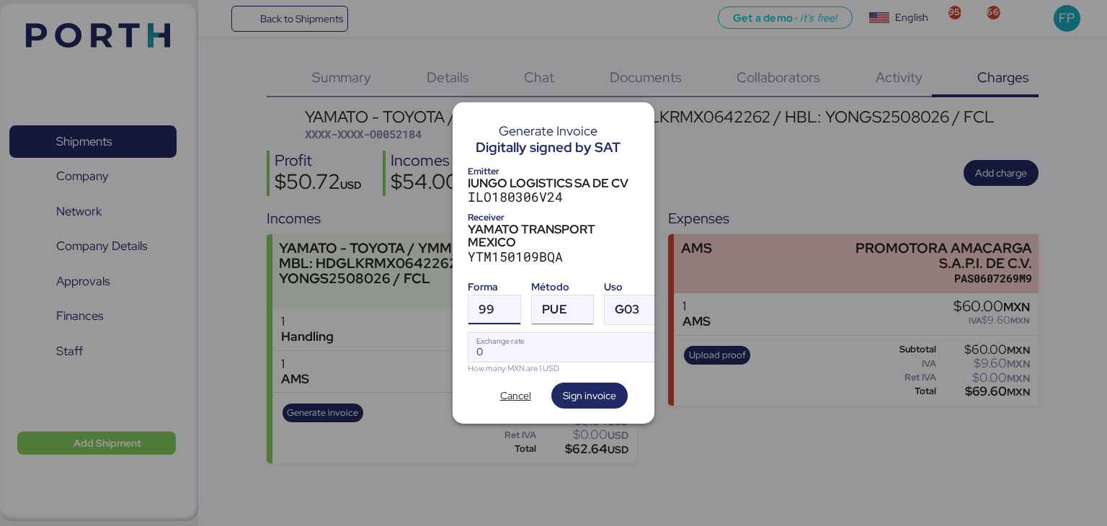
click at [558, 310] on span "PUE" at bounding box center [554, 309] width 25 height 12
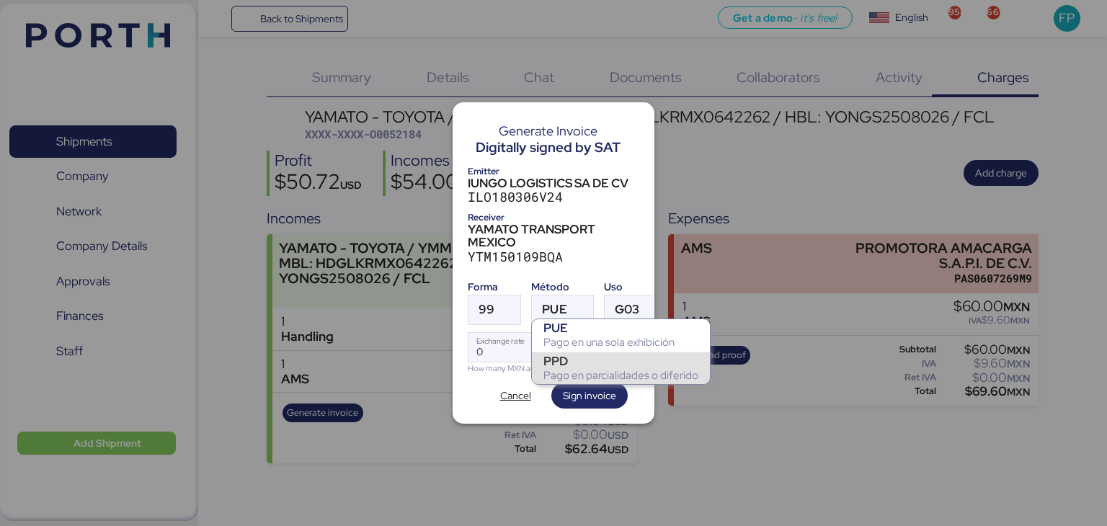
click at [581, 371] on div "Pago en parcialidades o diferido" at bounding box center [620, 375] width 155 height 14
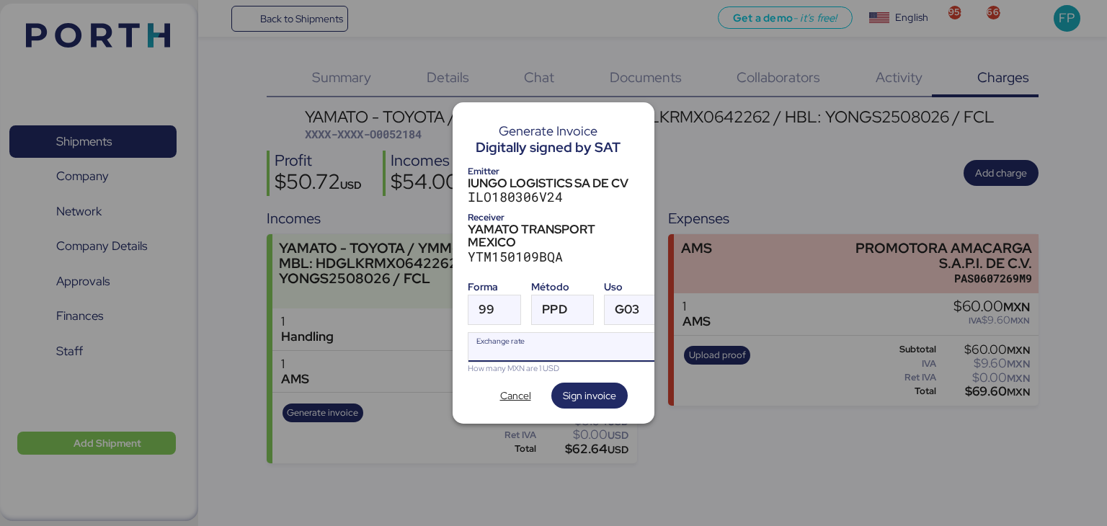
click at [551, 337] on input "Exchange rate" at bounding box center [566, 347] width 197 height 29
type input "0"
paste input "18.3526"
type input "18.3526"
click at [600, 387] on span "Sign invoice" at bounding box center [589, 395] width 53 height 17
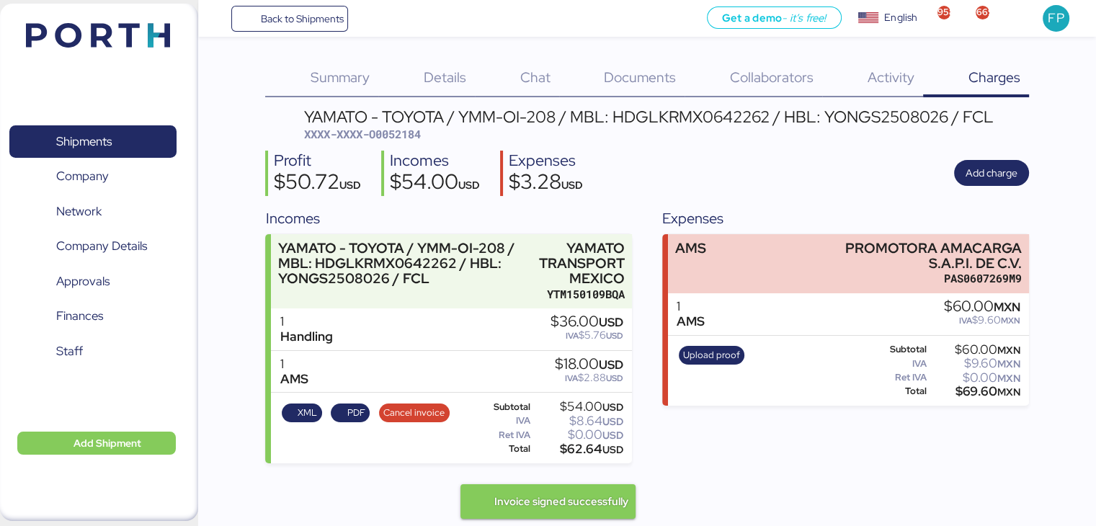
click at [398, 133] on span "XXXX-XXXX-O0052184" at bounding box center [362, 134] width 117 height 14
copy span "O0052184"
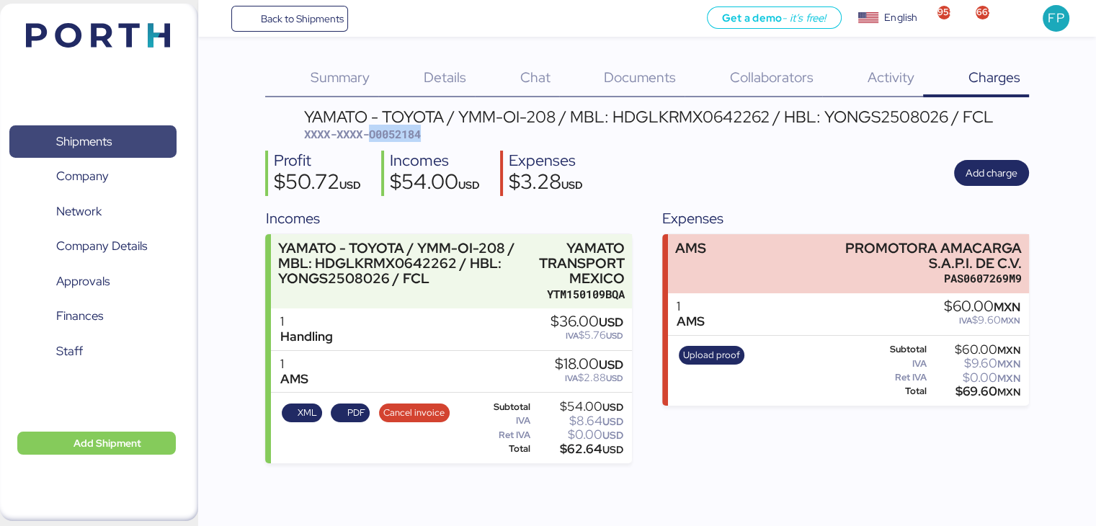
copy span "O0052184"
click at [667, 115] on div "YAMATO - TOYOTA / YMM-OI-208 / MBL: HDGLKRMX0642262 / HBL: YONGS2508026 / FCL" at bounding box center [649, 117] width 690 height 16
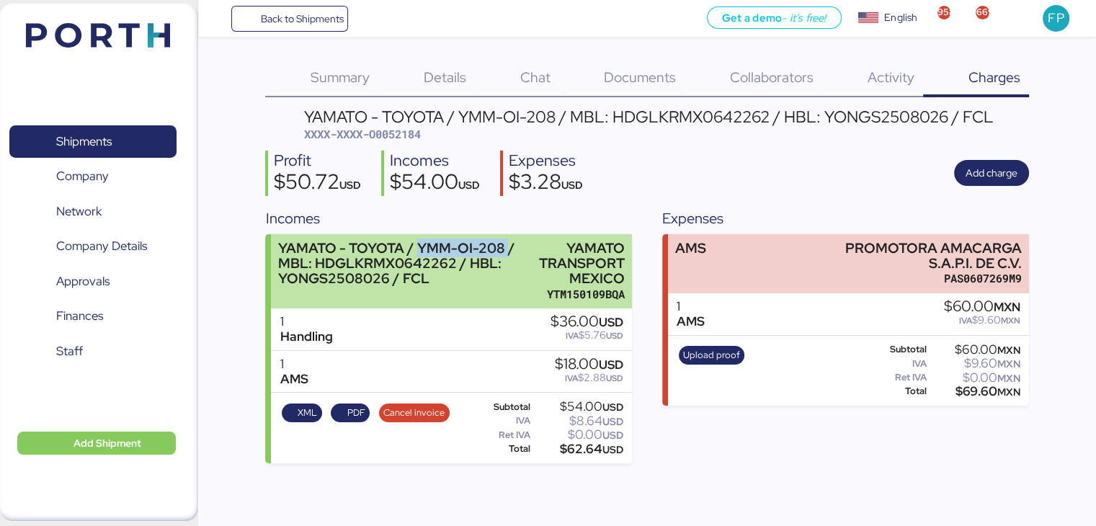
drag, startPoint x: 476, startPoint y: 237, endPoint x: 503, endPoint y: 234, distance: 27.5
click at [503, 234] on div "YAMATO - TOYOTA / YMM-OI-208 / MBL: HDGLKRMX0642262 / HBL: YONGS2508026 / FCL Y…" at bounding box center [451, 271] width 360 height 75
copy div "YMM-OI-208"
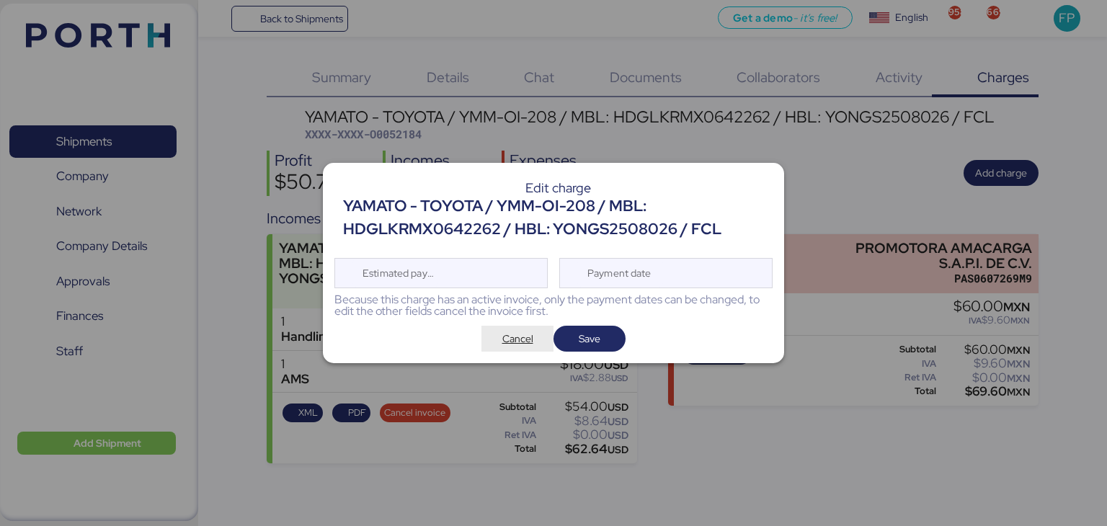
click at [528, 344] on span "Cancel" at bounding box center [517, 338] width 31 height 17
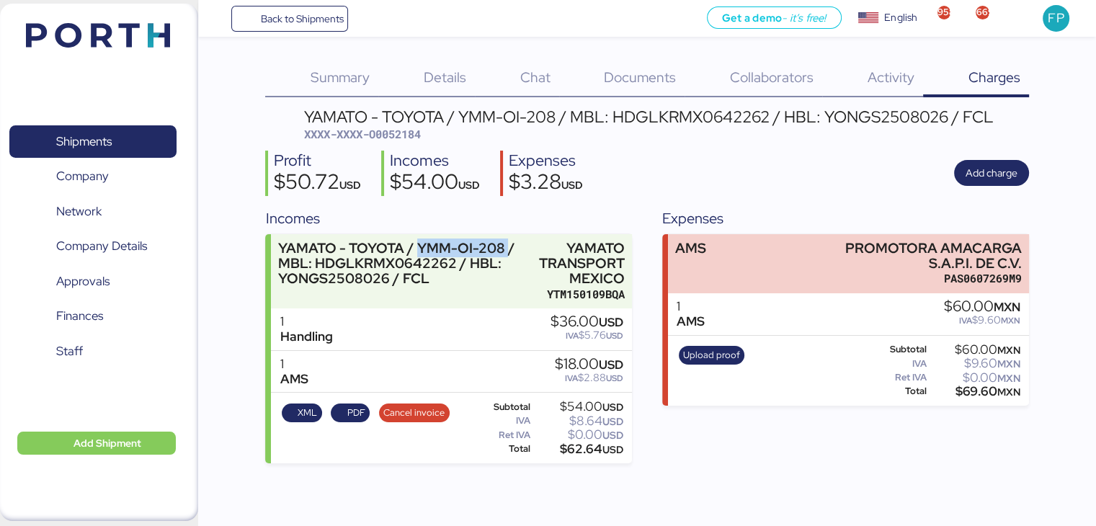
click at [597, 450] on div "$62.64 USD" at bounding box center [578, 449] width 90 height 11
click at [585, 445] on div "$62.64 USD" at bounding box center [578, 449] width 90 height 11
copy div "62.64"
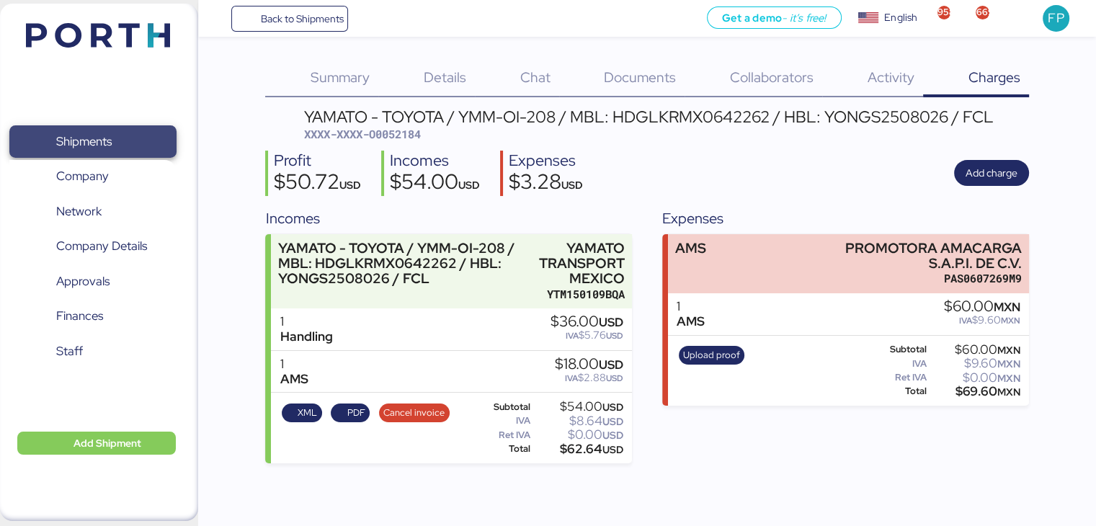
click at [133, 152] on span "Shipments" at bounding box center [92, 141] width 155 height 21
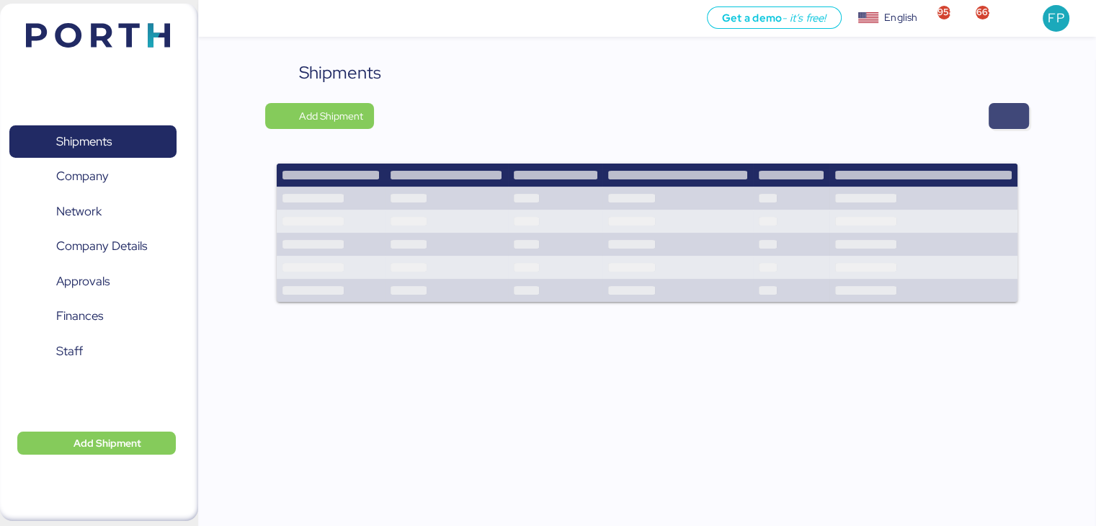
click at [992, 125] on span "button" at bounding box center [1009, 116] width 40 height 26
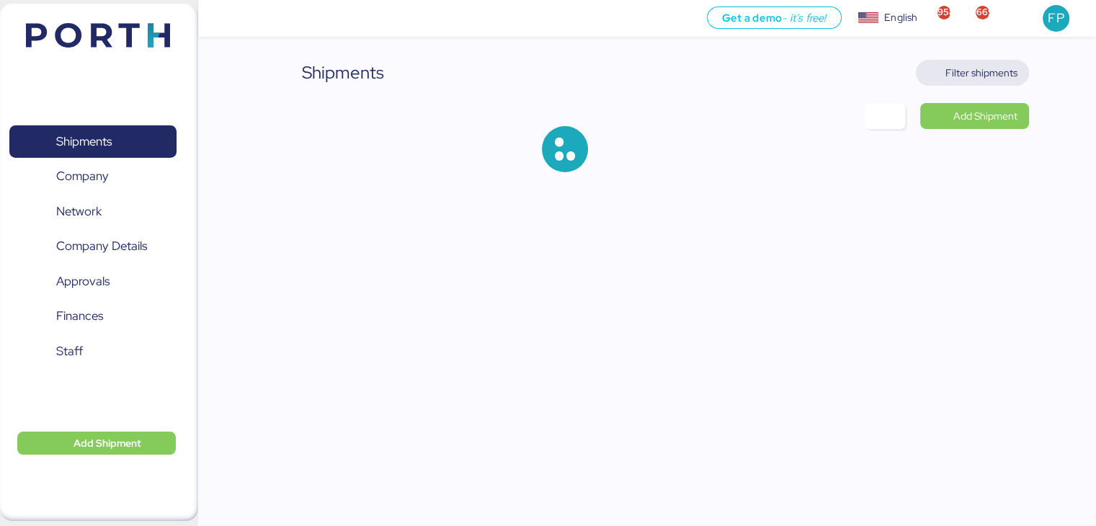
click at [989, 70] on span "Filter shipments" at bounding box center [981, 72] width 72 height 17
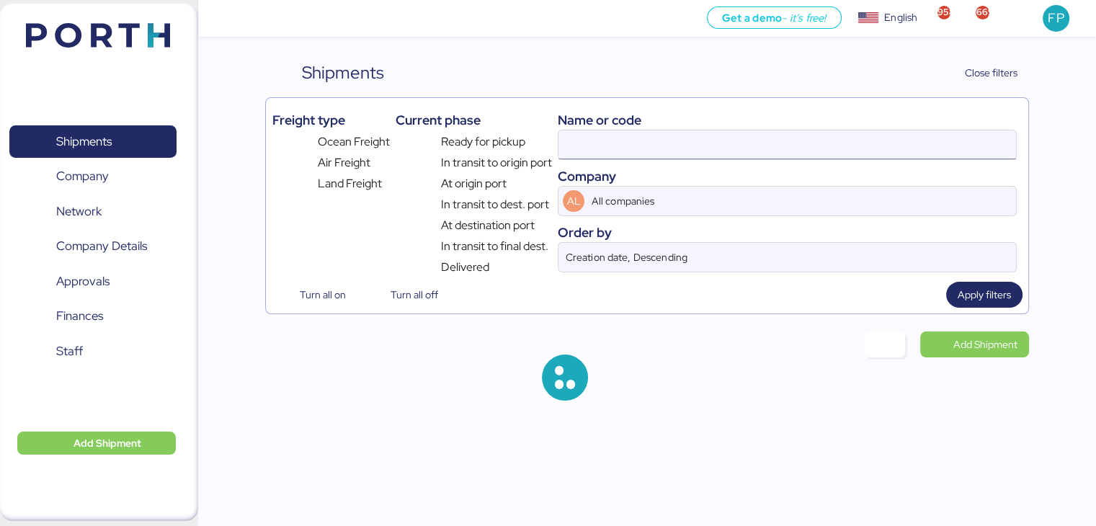
click at [564, 135] on input at bounding box center [786, 144] width 457 height 29
click at [563, 135] on input at bounding box center [786, 144] width 457 height 29
type input "O0052051"
click at [563, 135] on input "O0052051" at bounding box center [786, 144] width 457 height 29
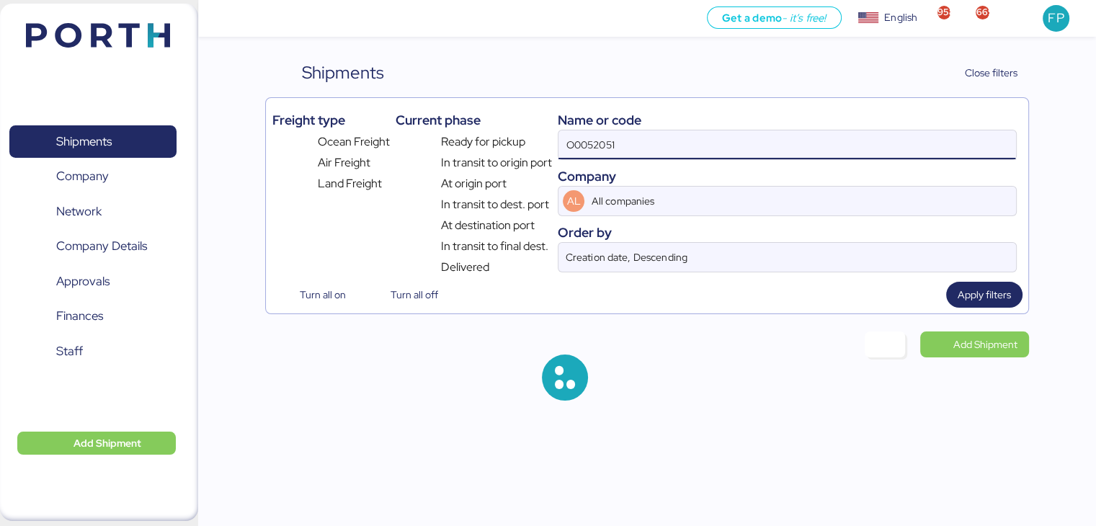
click at [563, 135] on input "O0052051" at bounding box center [786, 144] width 457 height 29
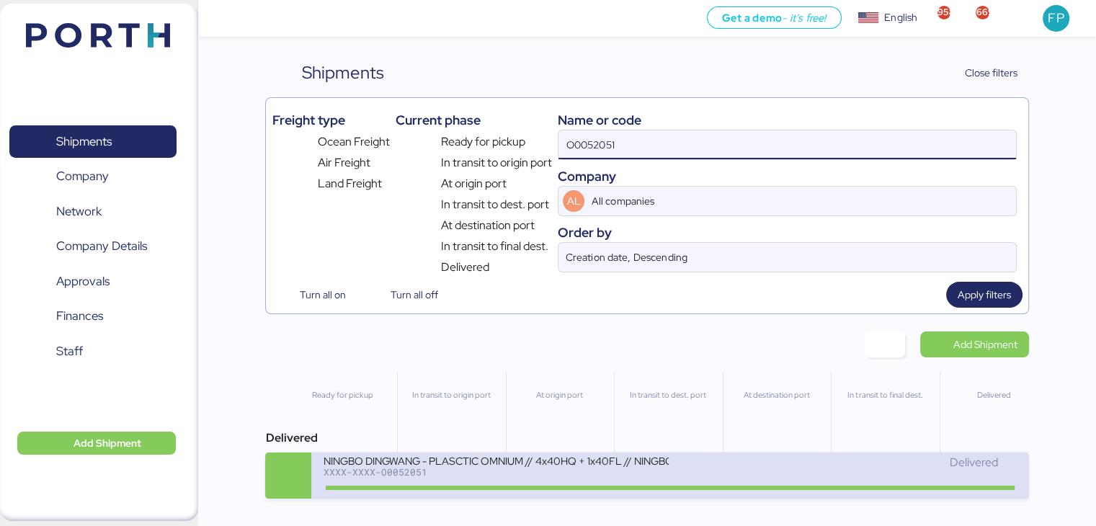
click at [497, 466] on div "NINGBO DINGWANG - PLASCTIC OMNIUM // 4x40HQ + 1x40FL // NINGBO - MANZANILLO // …" at bounding box center [496, 460] width 346 height 12
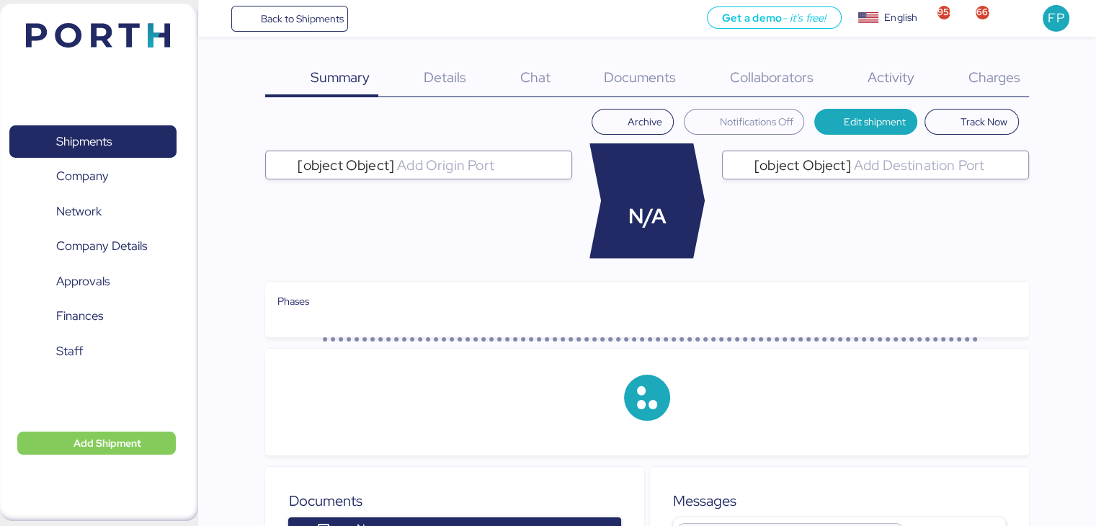
click at [1000, 83] on span "Charges" at bounding box center [994, 77] width 52 height 19
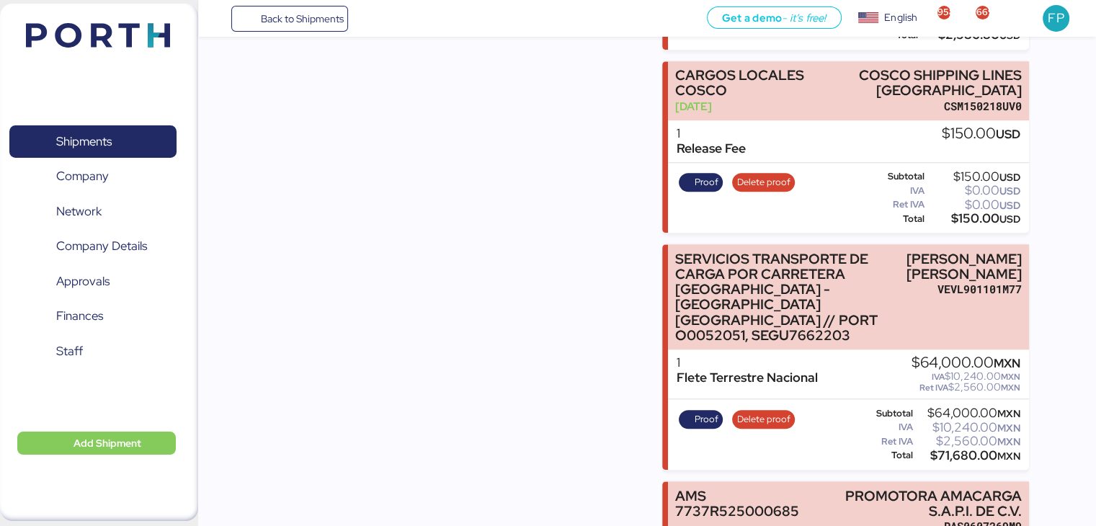
scroll to position [1115, 0]
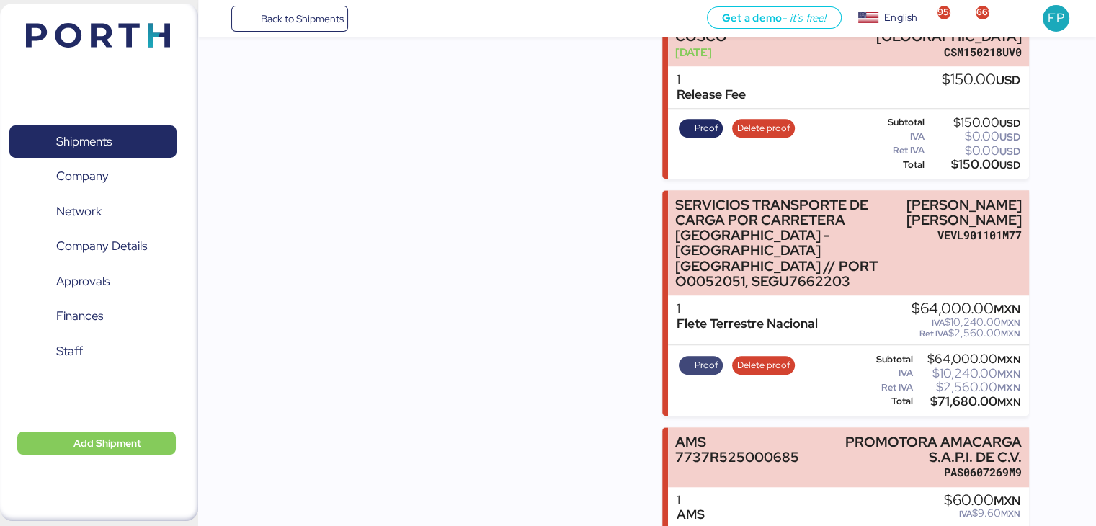
click at [707, 357] on span "Proof" at bounding box center [707, 365] width 24 height 16
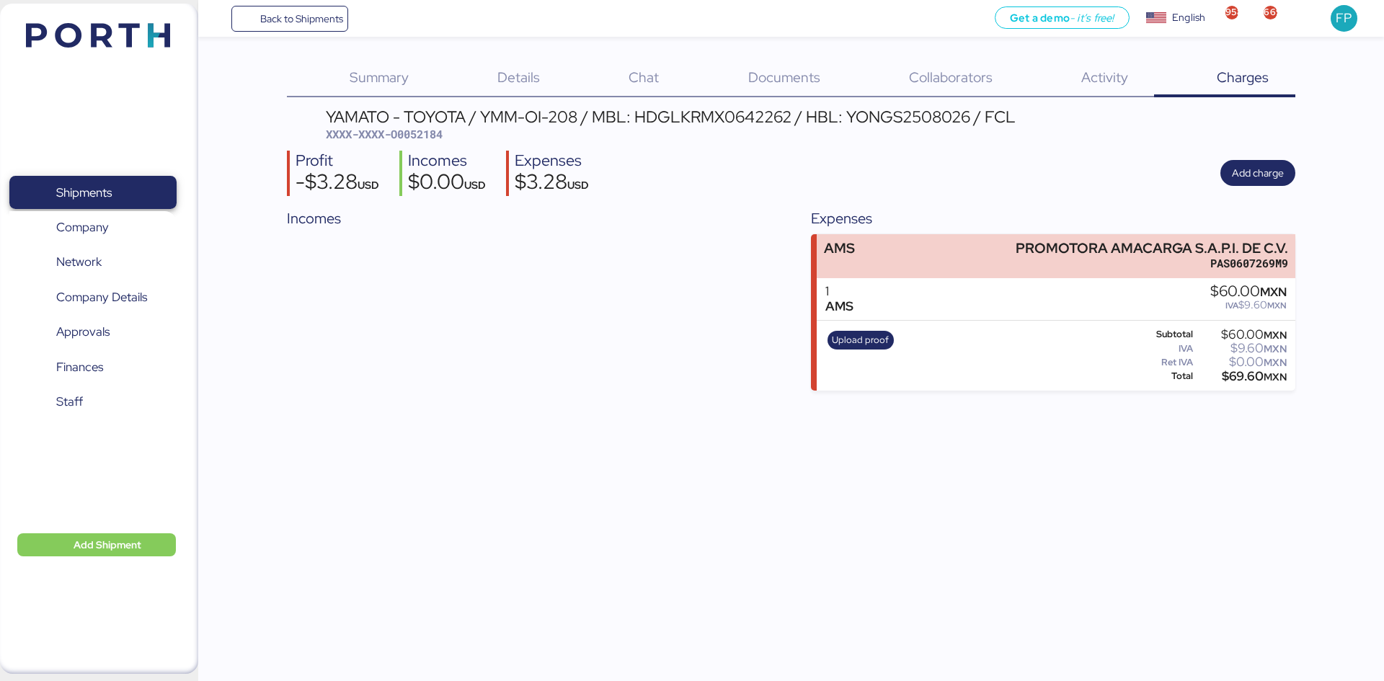
click at [95, 197] on span "Shipments" at bounding box center [83, 192] width 55 height 21
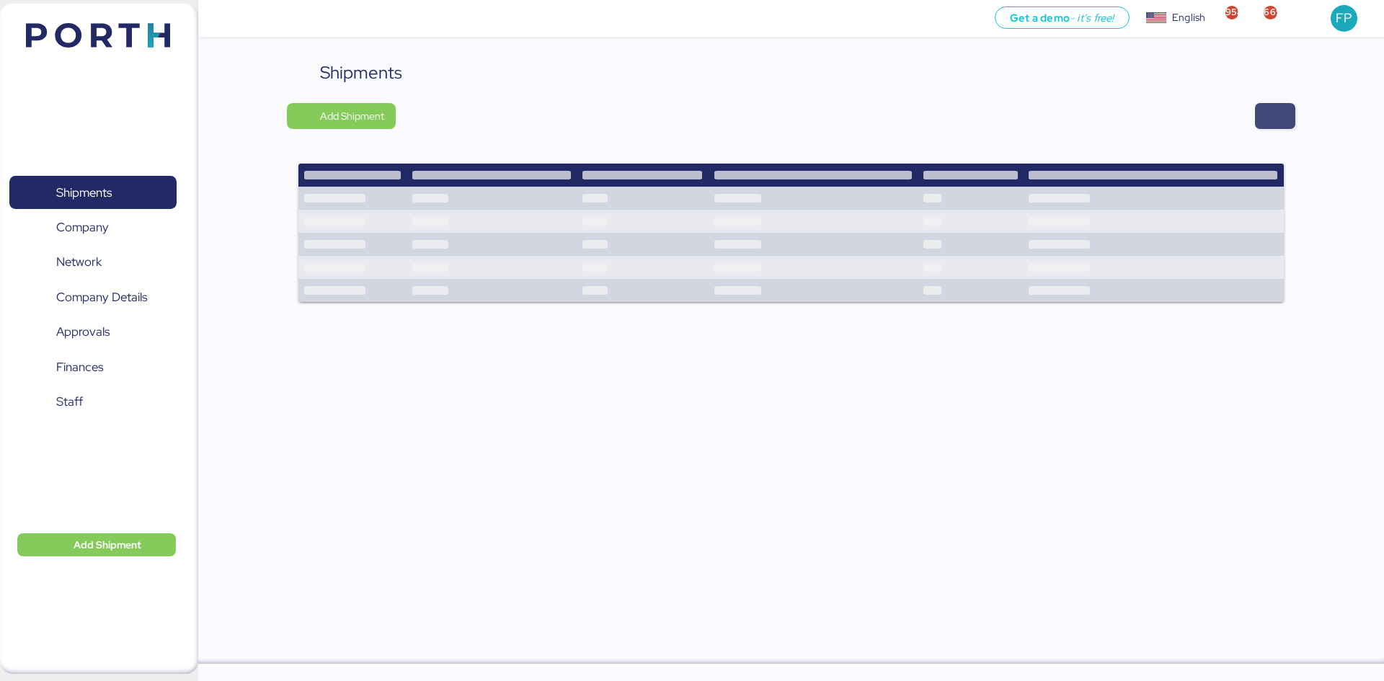
click at [1269, 123] on span "button" at bounding box center [1274, 116] width 17 height 20
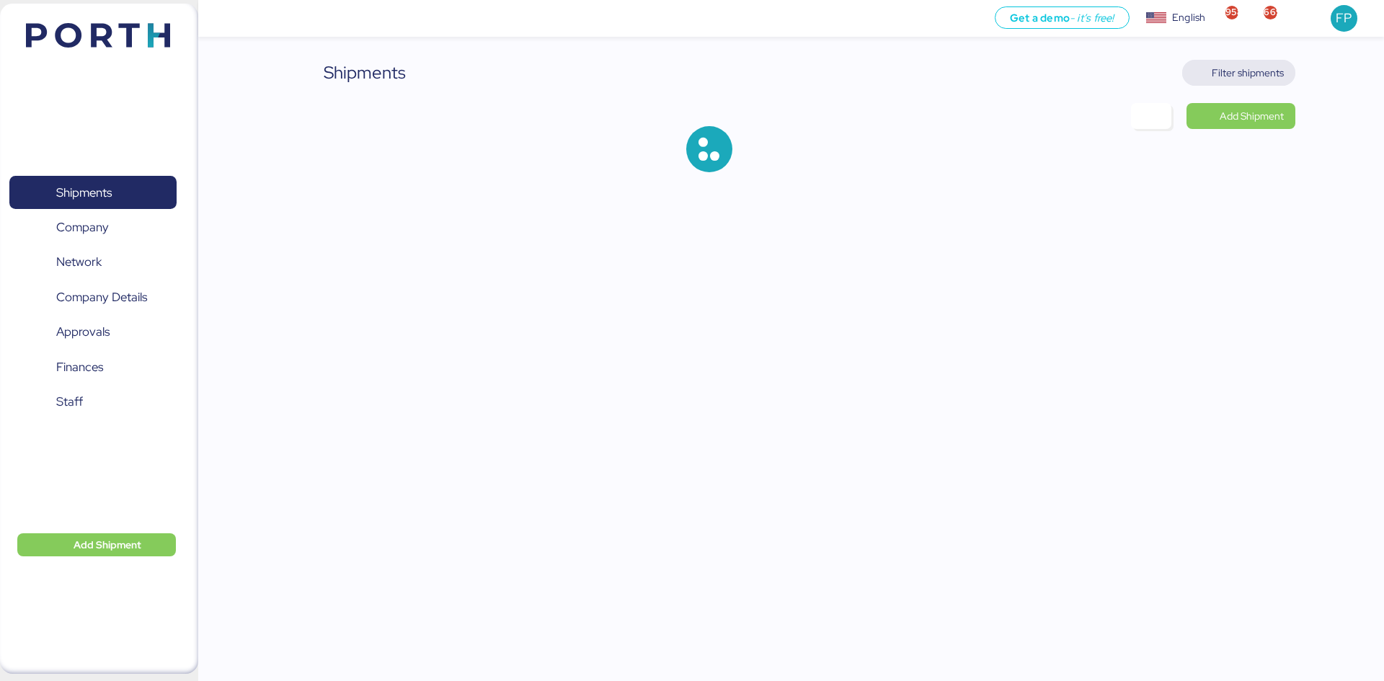
click at [1274, 73] on span "Filter shipments" at bounding box center [1247, 72] width 72 height 17
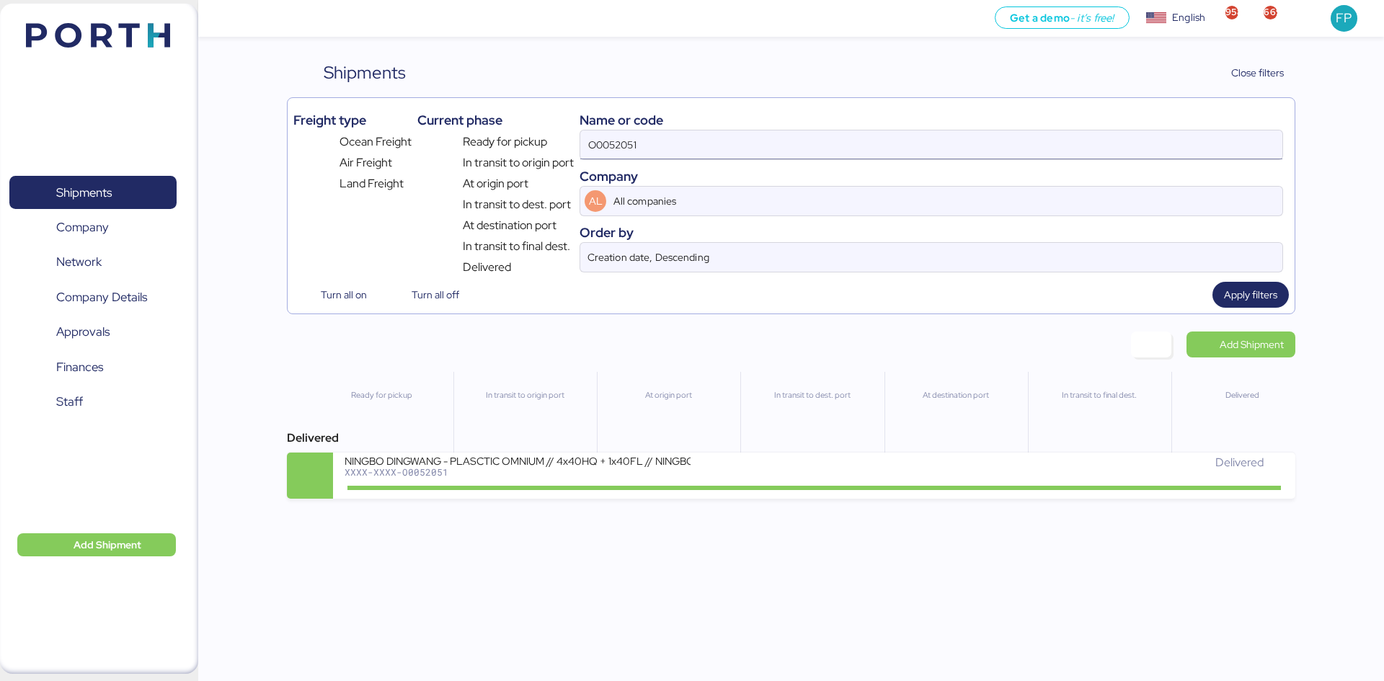
click at [615, 146] on input "O0052051" at bounding box center [931, 144] width 702 height 29
paste input "1899"
type input "O0051899"
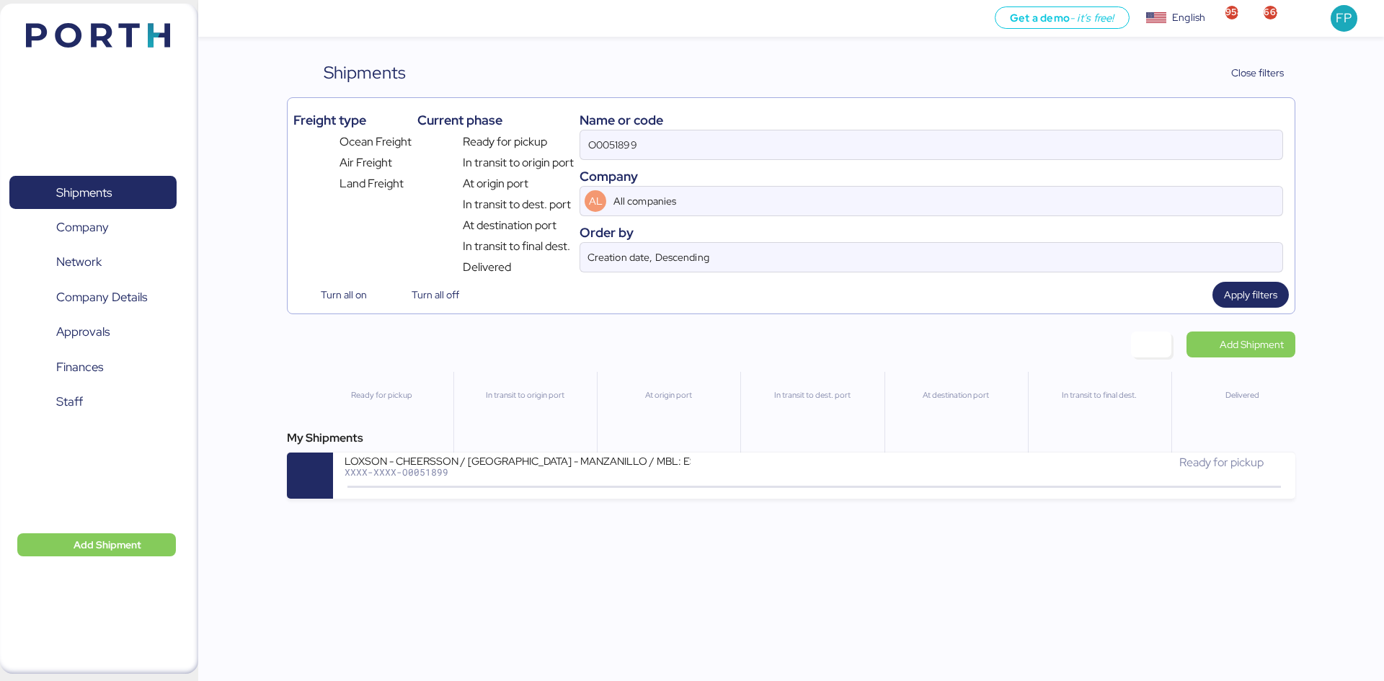
click at [677, 450] on div "My Shipments LOXSON - CHEERSSON / [GEOGRAPHIC_DATA] - MANZANILLO / MBL: ESLCHNS…" at bounding box center [790, 463] width 1007 height 69
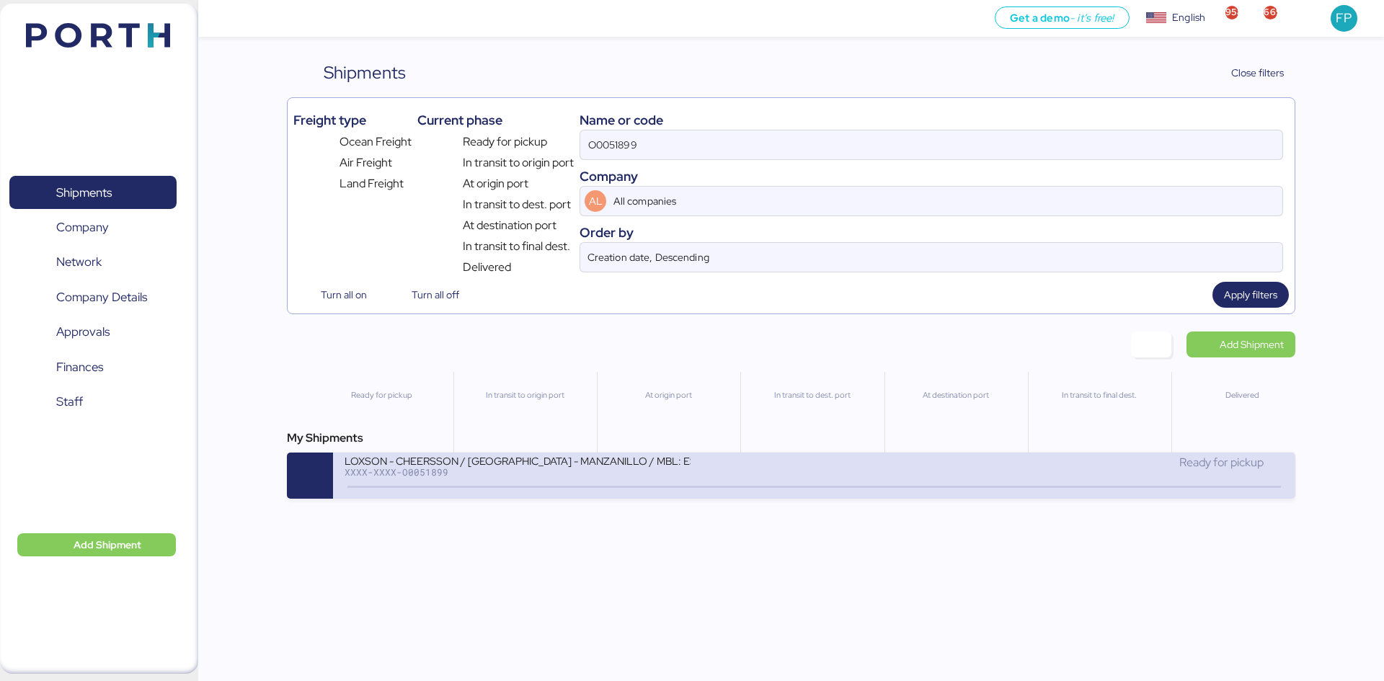
click at [680, 456] on div "LOXSON - CHEERSSON / SHANGHAI - MANZANILLO / MBL: ESLCHNSHG038927 - HBL: YQSE25…" at bounding box center [517, 460] width 346 height 12
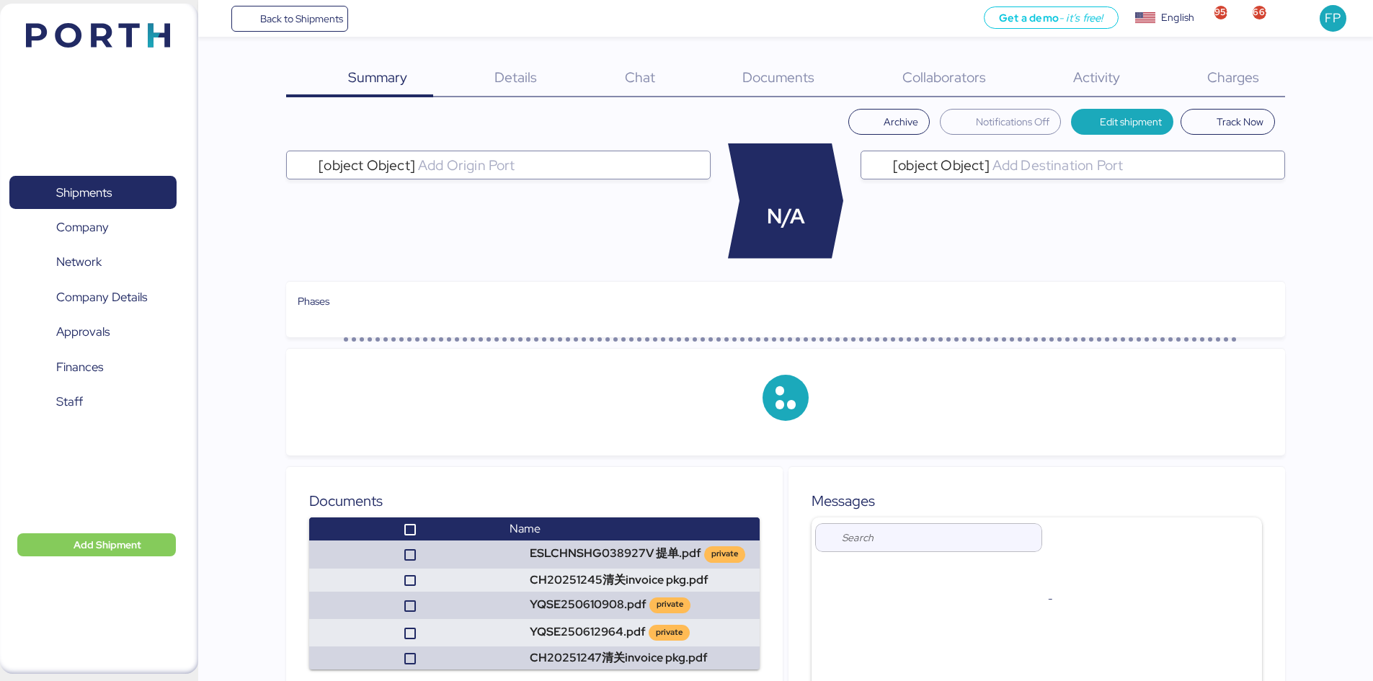
click at [1240, 80] on span "Charges" at bounding box center [1233, 77] width 52 height 19
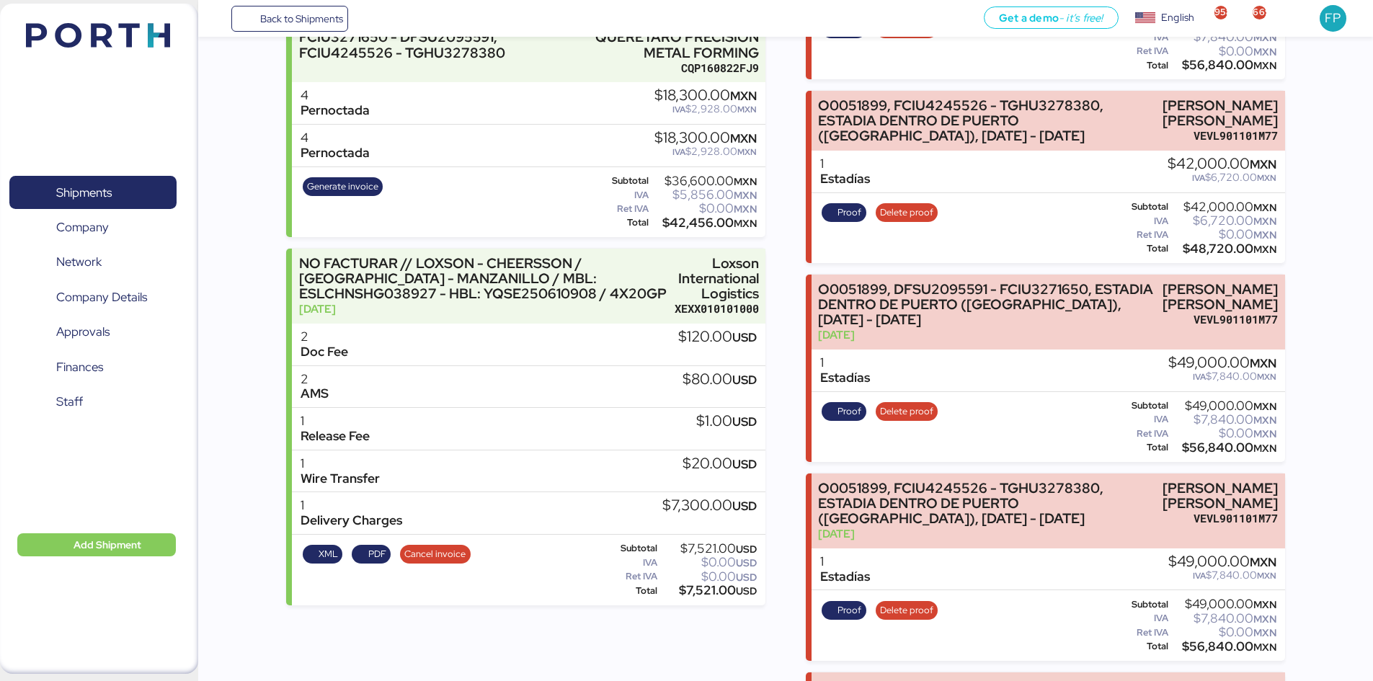
scroll to position [845, 0]
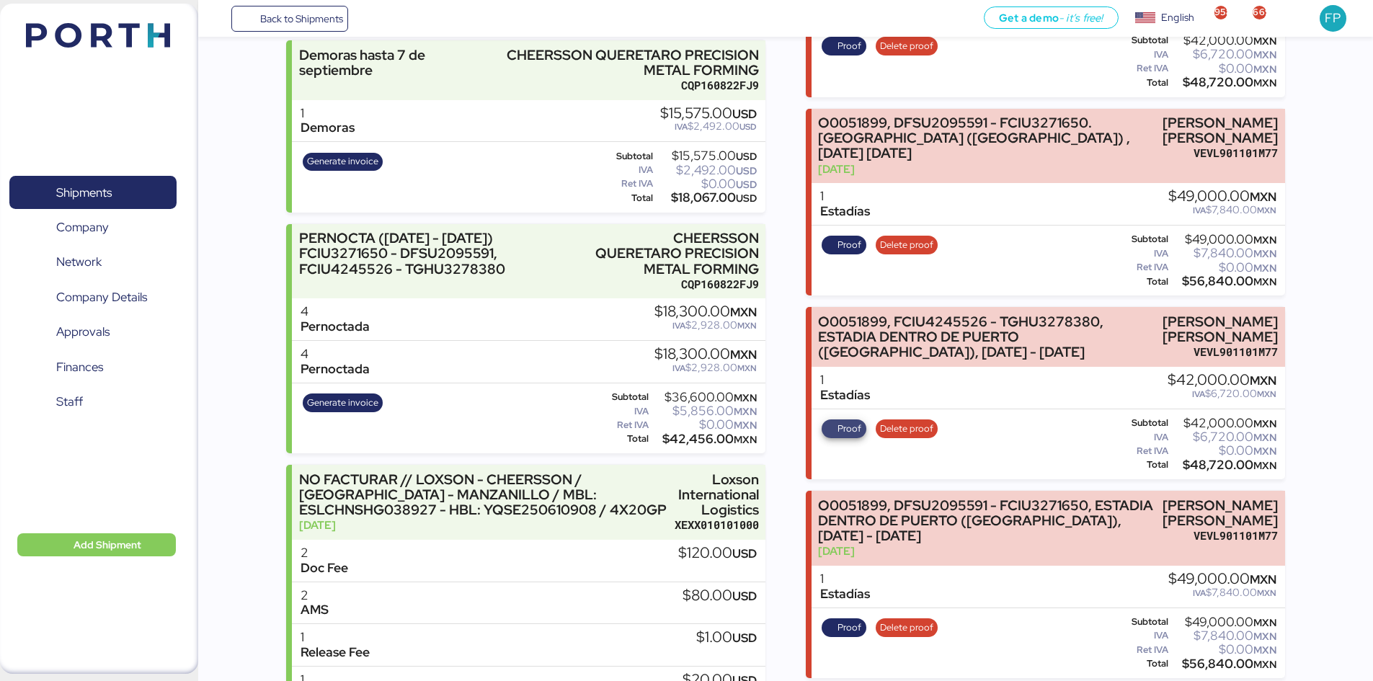
click at [851, 437] on span "Proof" at bounding box center [849, 429] width 24 height 16
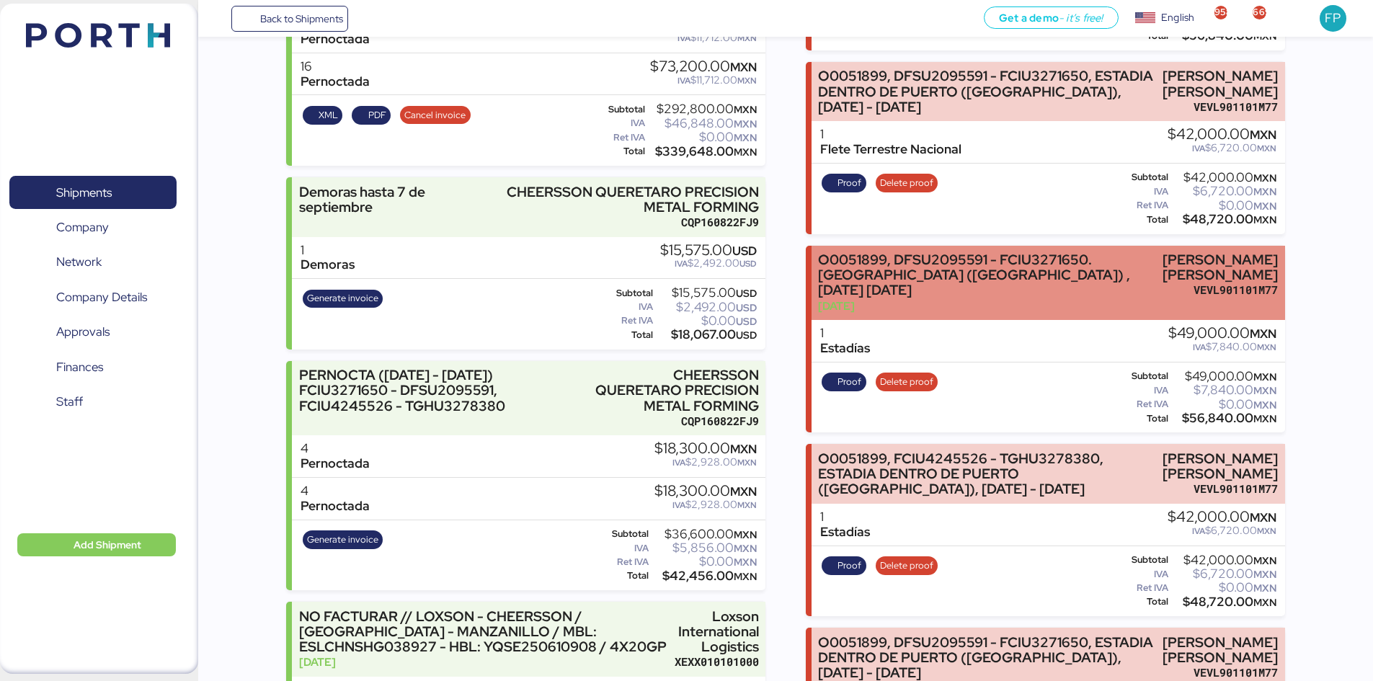
scroll to position [628, 0]
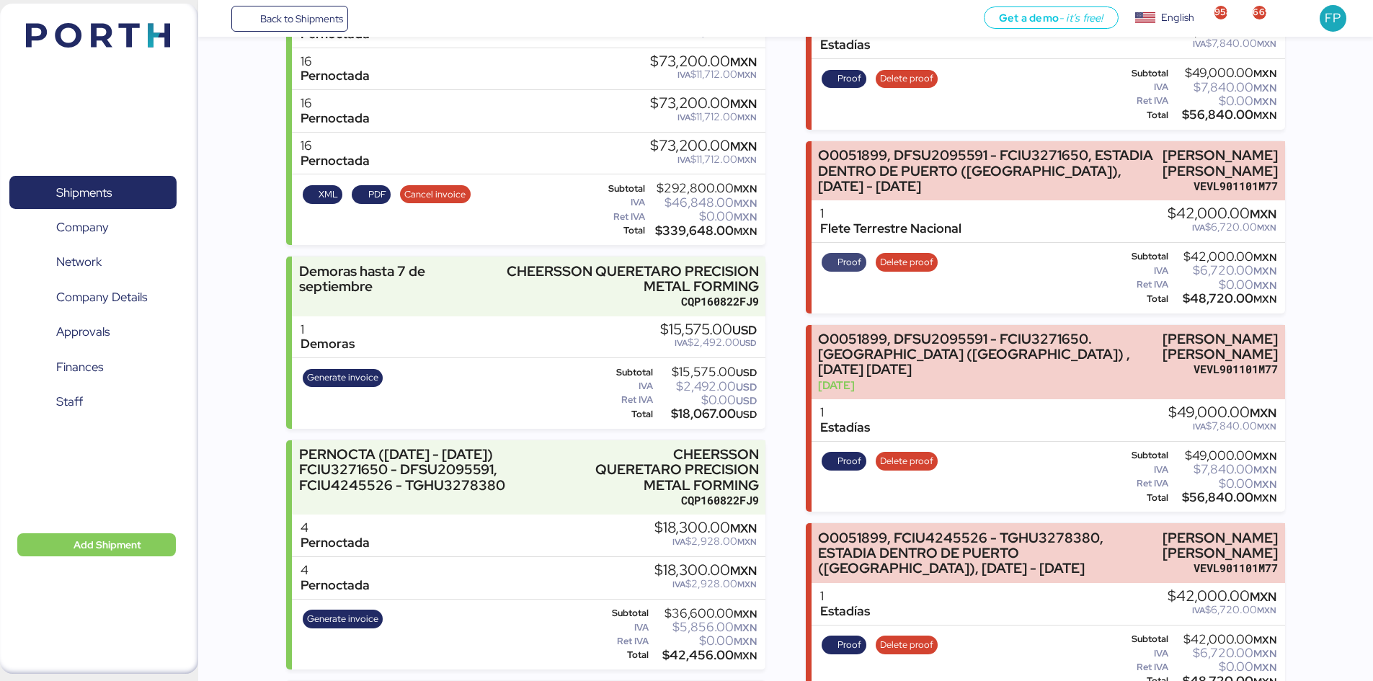
click at [861, 272] on span "Proof" at bounding box center [844, 262] width 45 height 19
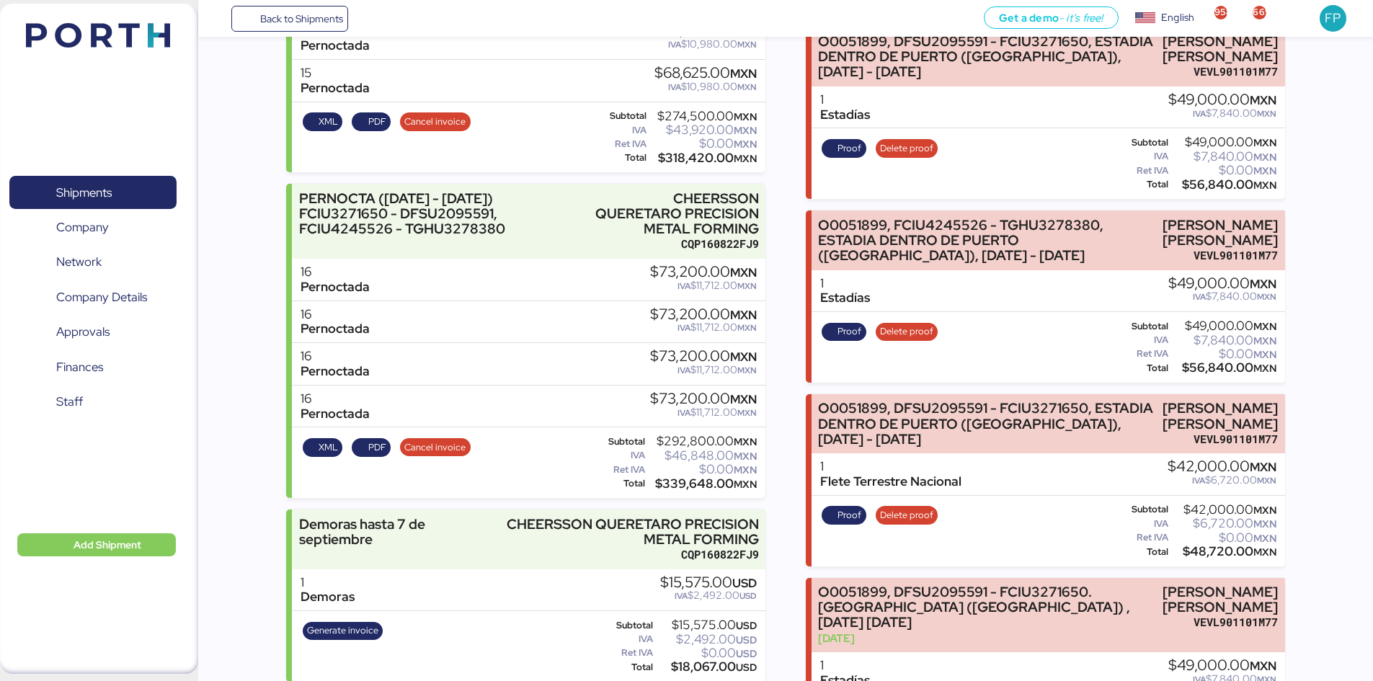
scroll to position [340, 0]
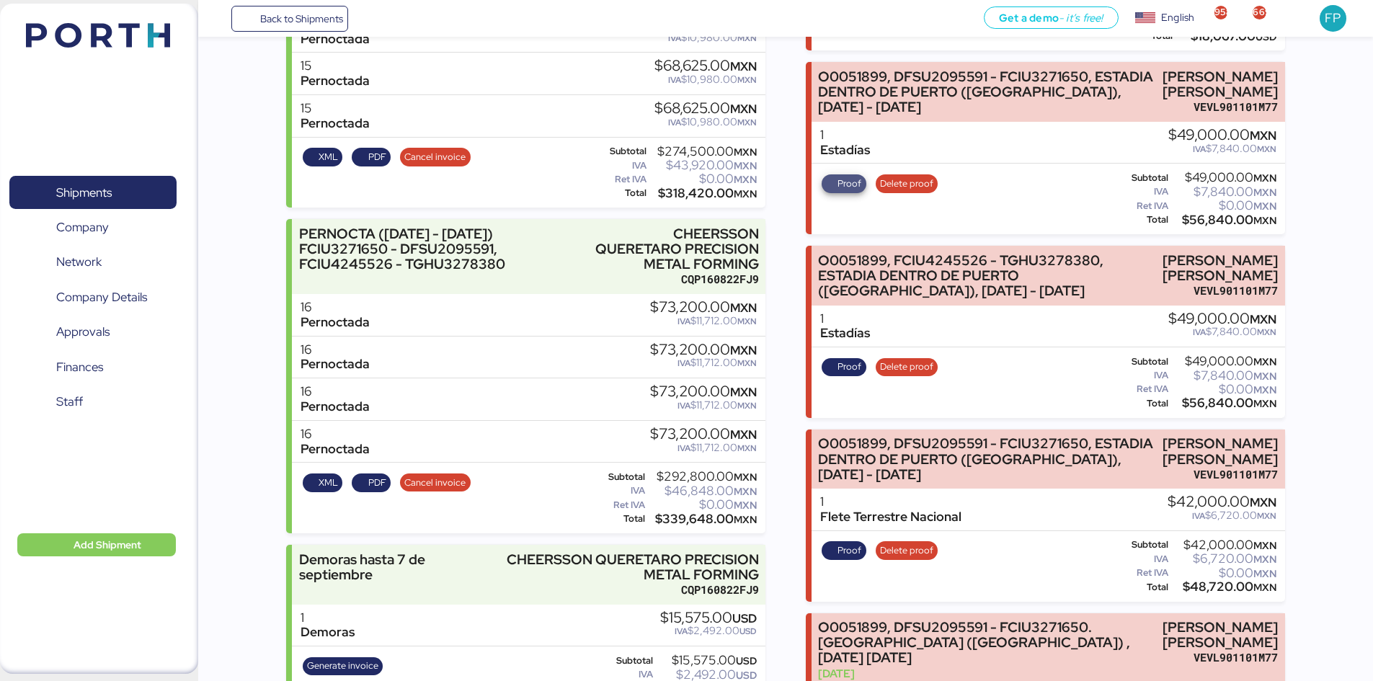
click at [843, 193] on span "Proof" at bounding box center [844, 183] width 45 height 19
click at [842, 375] on span "Proof" at bounding box center [849, 367] width 24 height 16
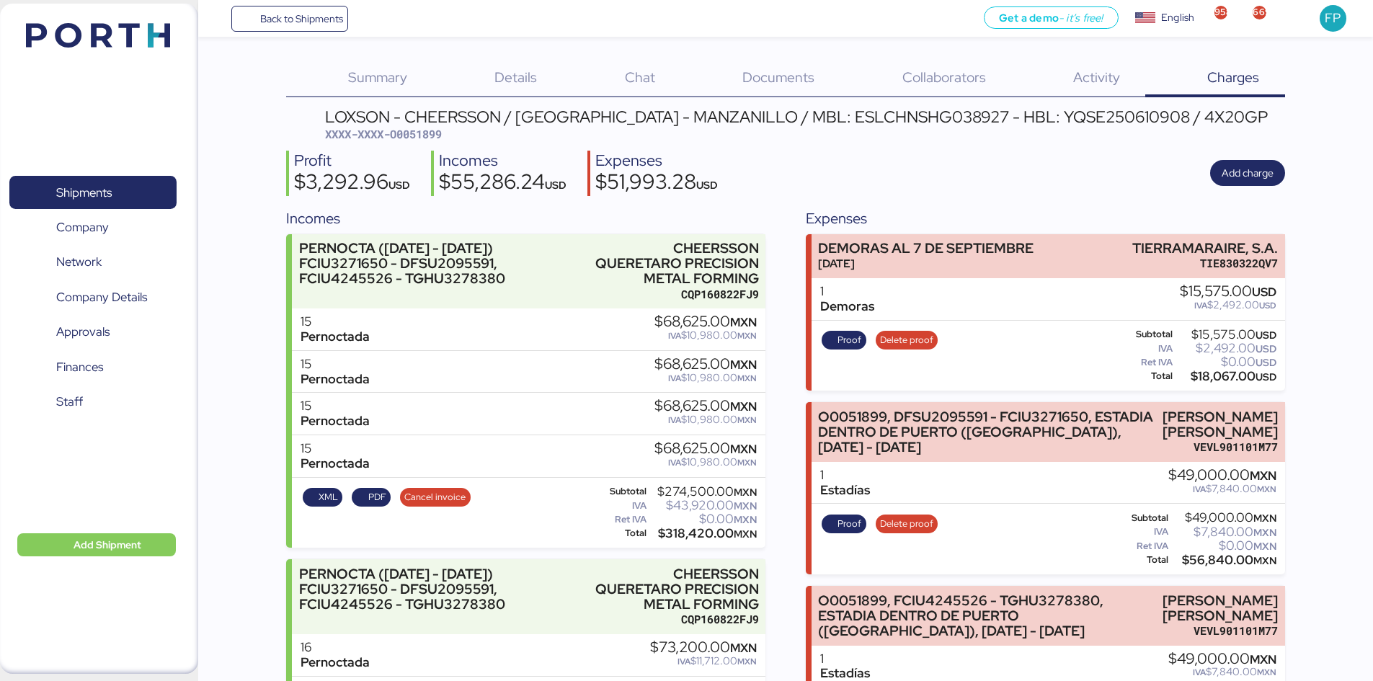
click at [419, 141] on span "XXXX-XXXX-O0051899" at bounding box center [383, 134] width 117 height 14
copy span "O0051899"
